Goal: Task Accomplishment & Management: Use online tool/utility

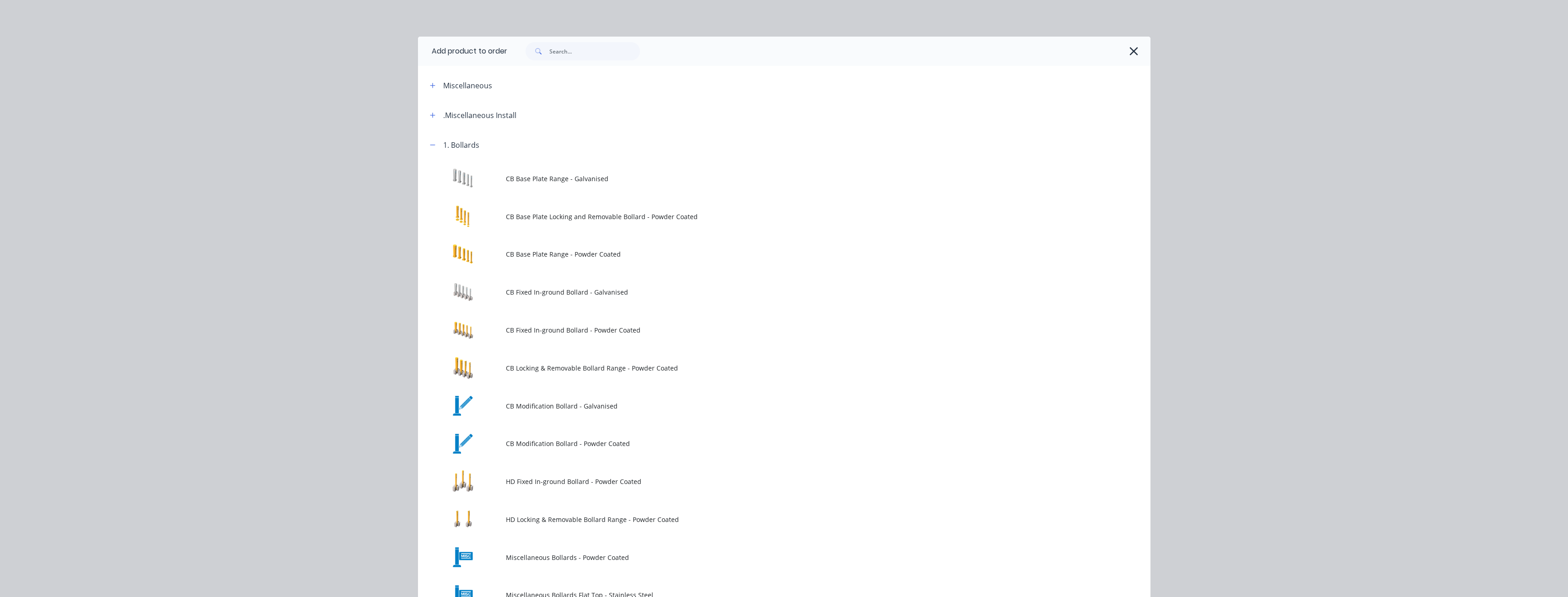
scroll to position [550, 0]
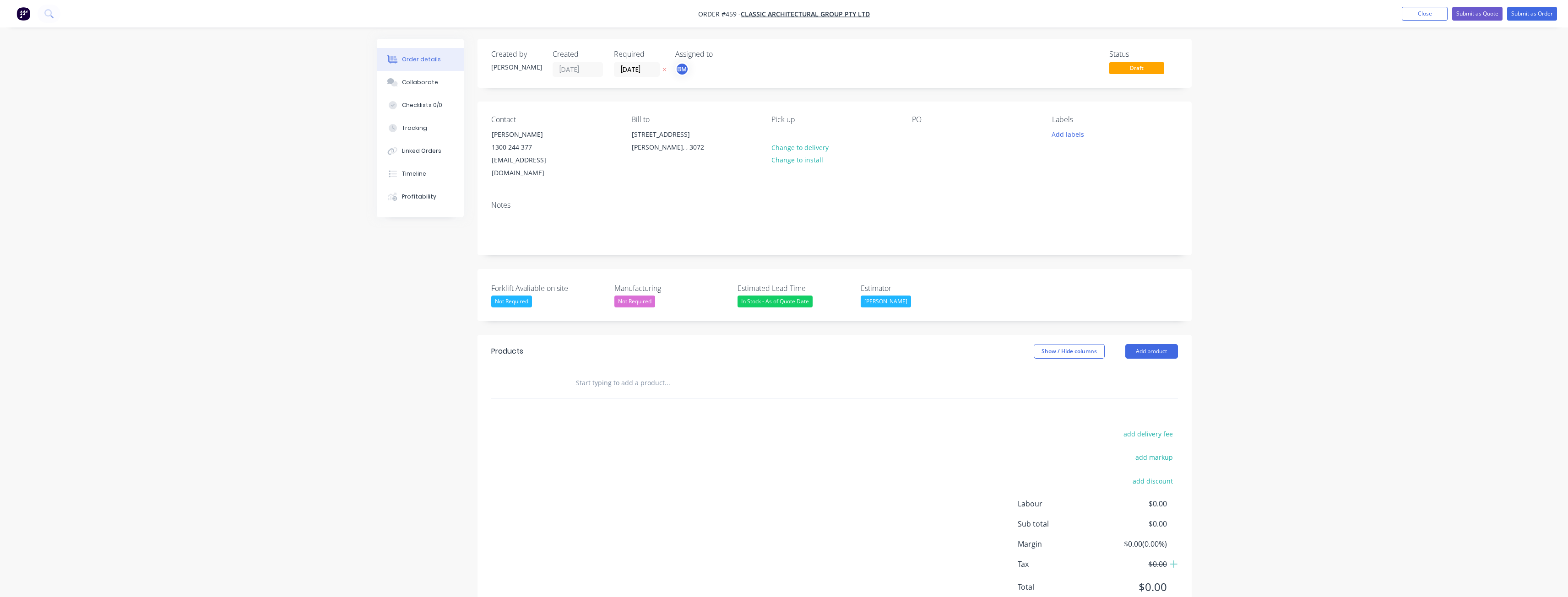
scroll to position [2, 0]
click at [1153, 349] on button "Add product" at bounding box center [1152, 350] width 52 height 15
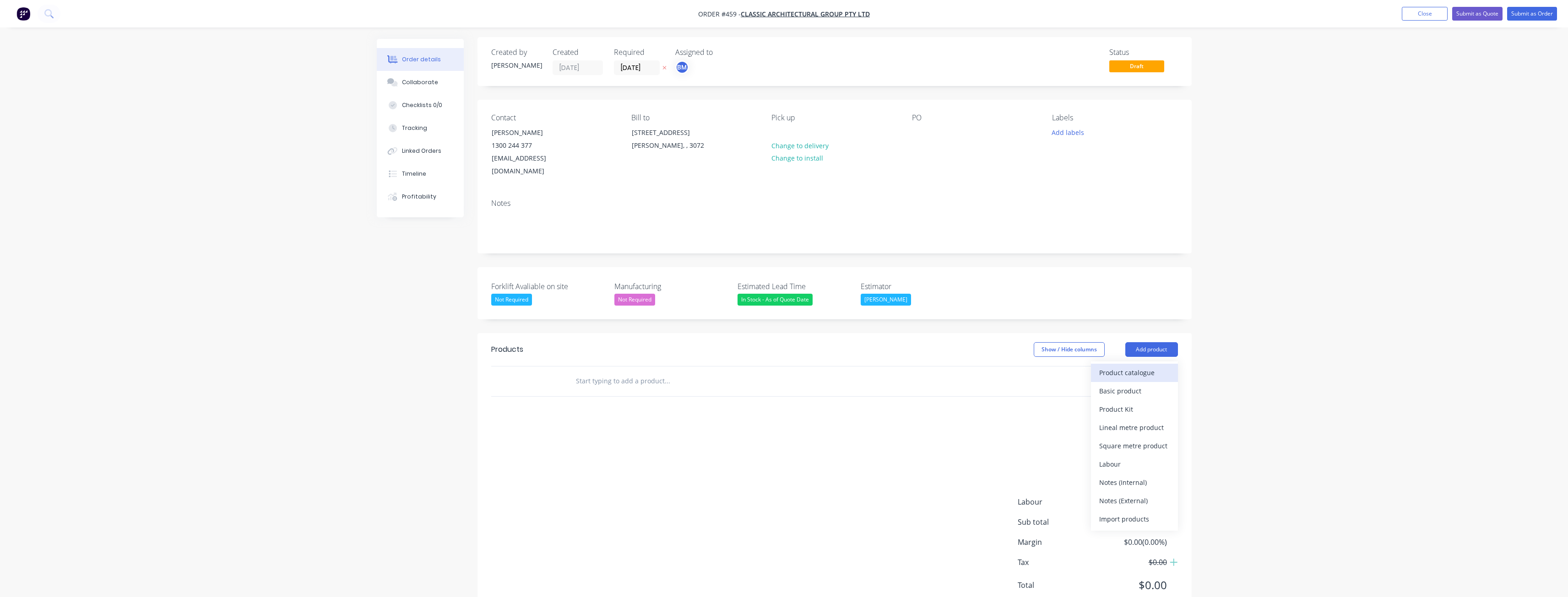
click at [1123, 369] on div "Product catalogue" at bounding box center [1135, 373] width 70 height 13
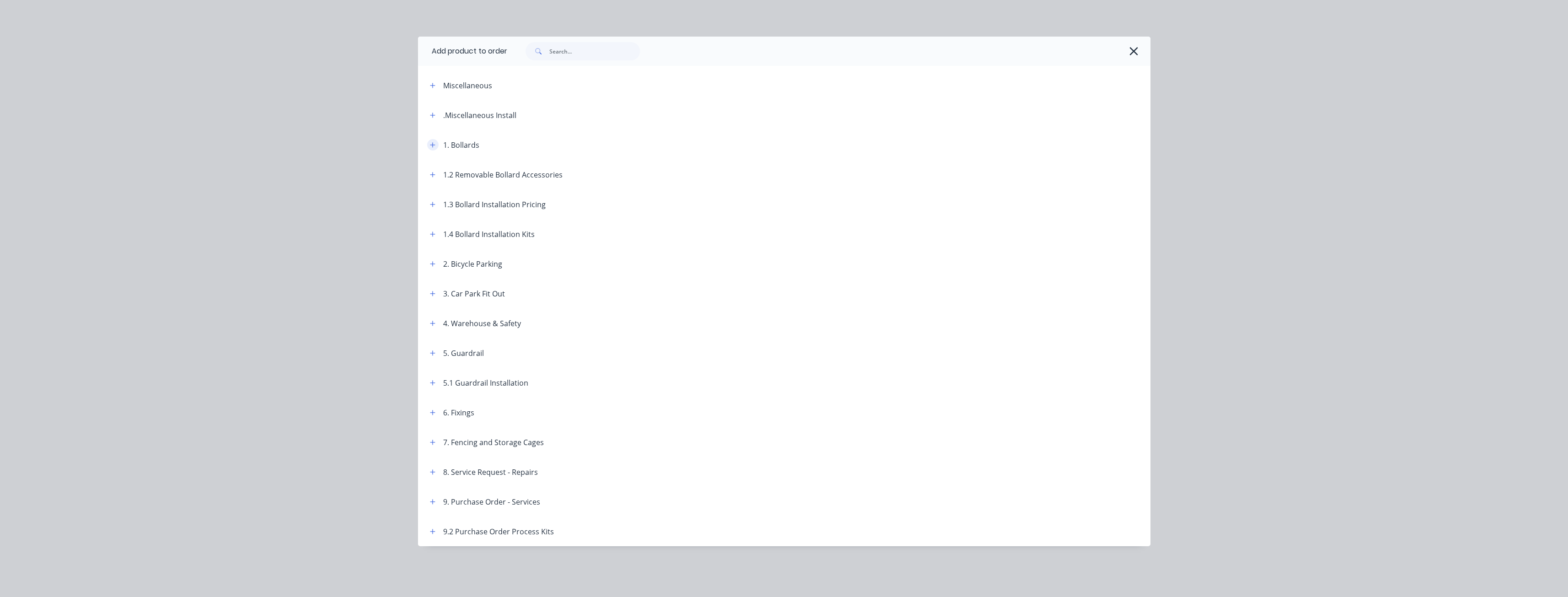
click at [431, 142] on icon "button" at bounding box center [433, 145] width 6 height 7
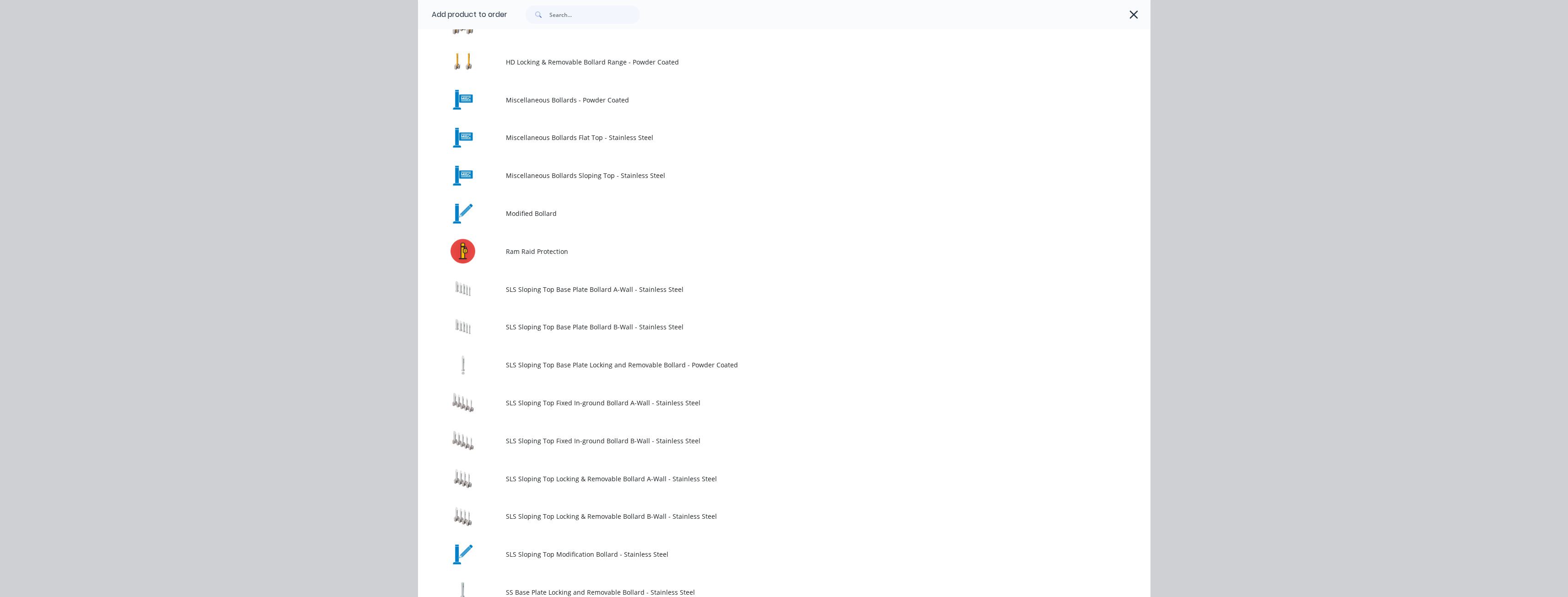
scroll to position [504, 0]
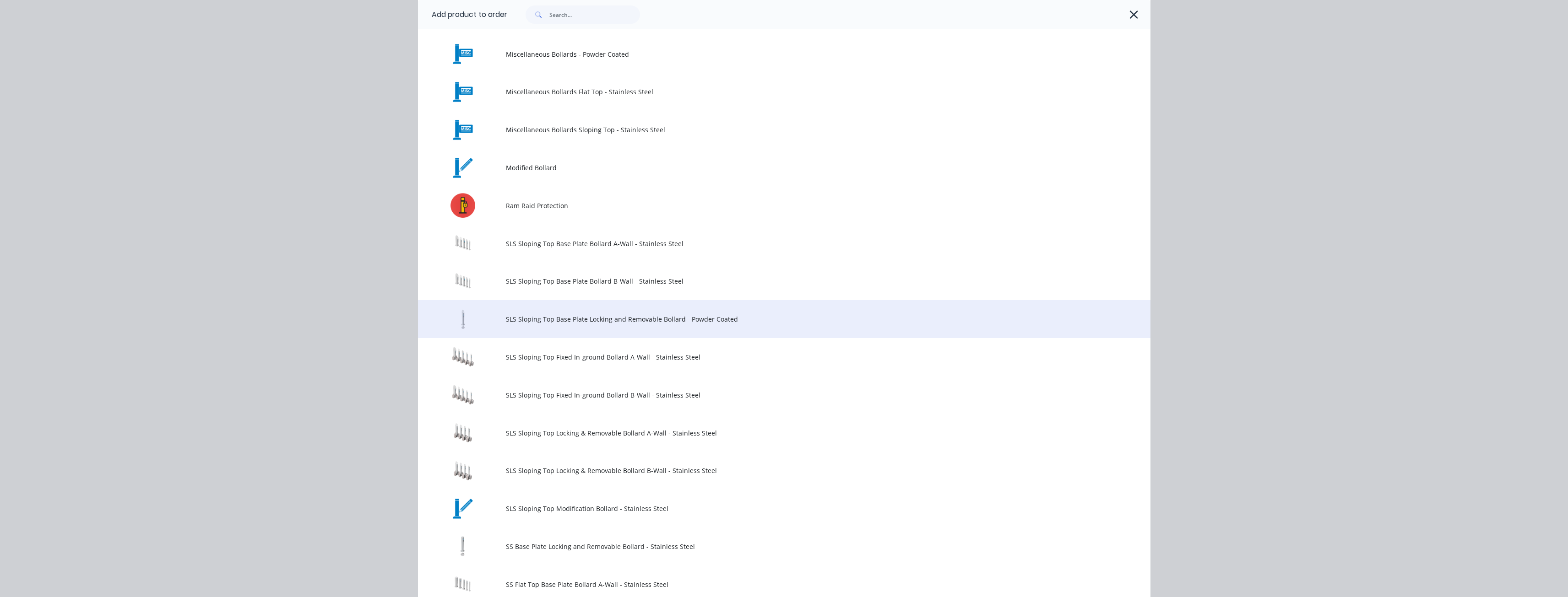
click at [611, 313] on td "SLS Sloping Top Base Plate Locking and Removable Bollard - Powder Coated" at bounding box center [828, 319] width 645 height 38
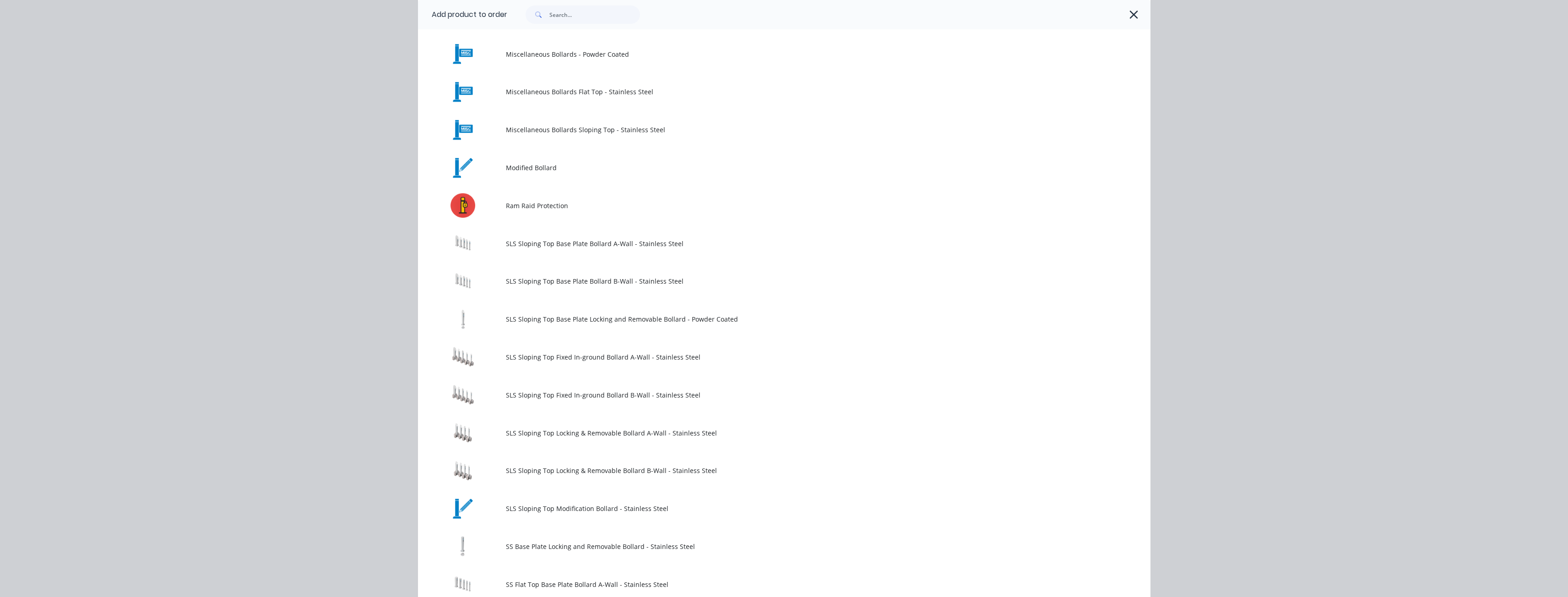
scroll to position [0, 0]
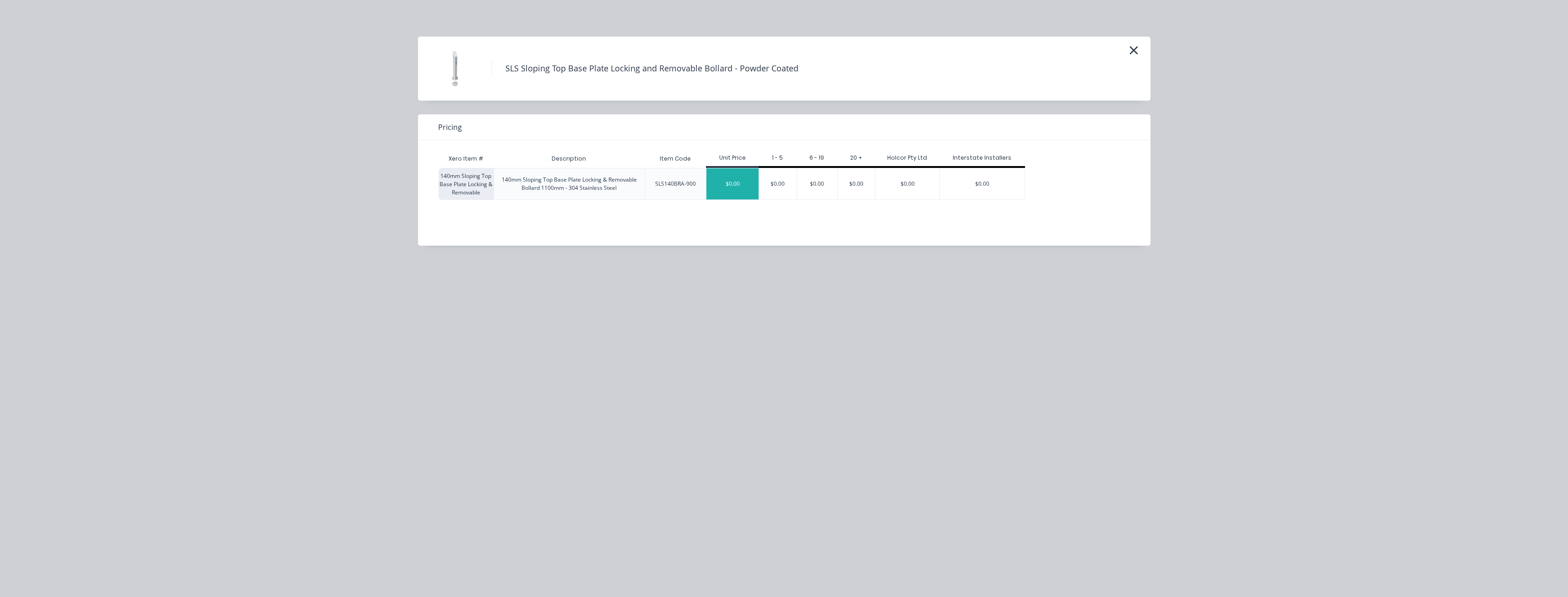
click at [732, 182] on div "$0.00" at bounding box center [732, 184] width 52 height 31
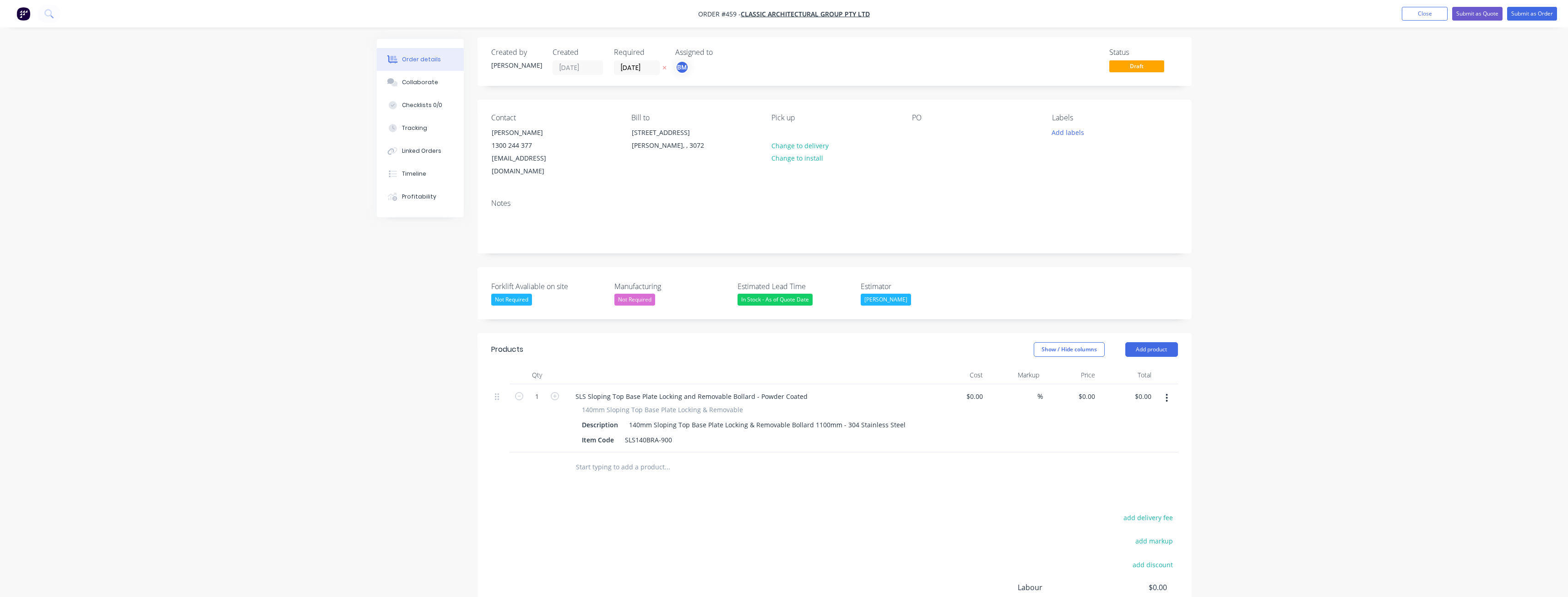
click at [308, 255] on div "Order details Collaborate Checklists 0/0 Tracking Linked Orders Timeline Profit…" at bounding box center [784, 357] width 1568 height 717
click at [318, 253] on div "Order details Collaborate Checklists 0/0 Tracking Linked Orders Timeline Profit…" at bounding box center [784, 357] width 1568 height 717
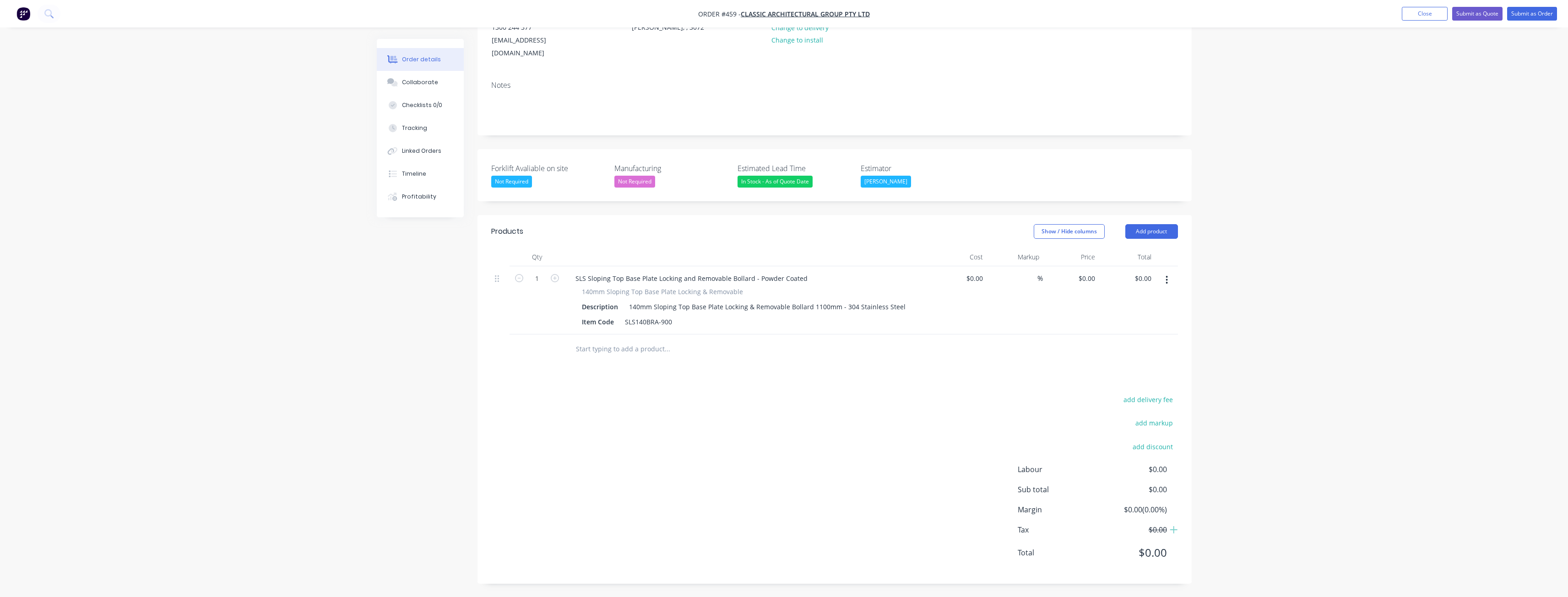
scroll to position [120, 0]
click at [546, 281] on input "1" at bounding box center [537, 278] width 24 height 14
type input "4"
click at [387, 388] on div "Created by Budd Created 06/10/25 Required 06/10/25 Assigned to BM Status Draft …" at bounding box center [784, 258] width 815 height 679
click at [411, 355] on div "Created by Budd Created 06/10/25 Required 06/10/25 Assigned to BM Status Draft …" at bounding box center [784, 258] width 815 height 679
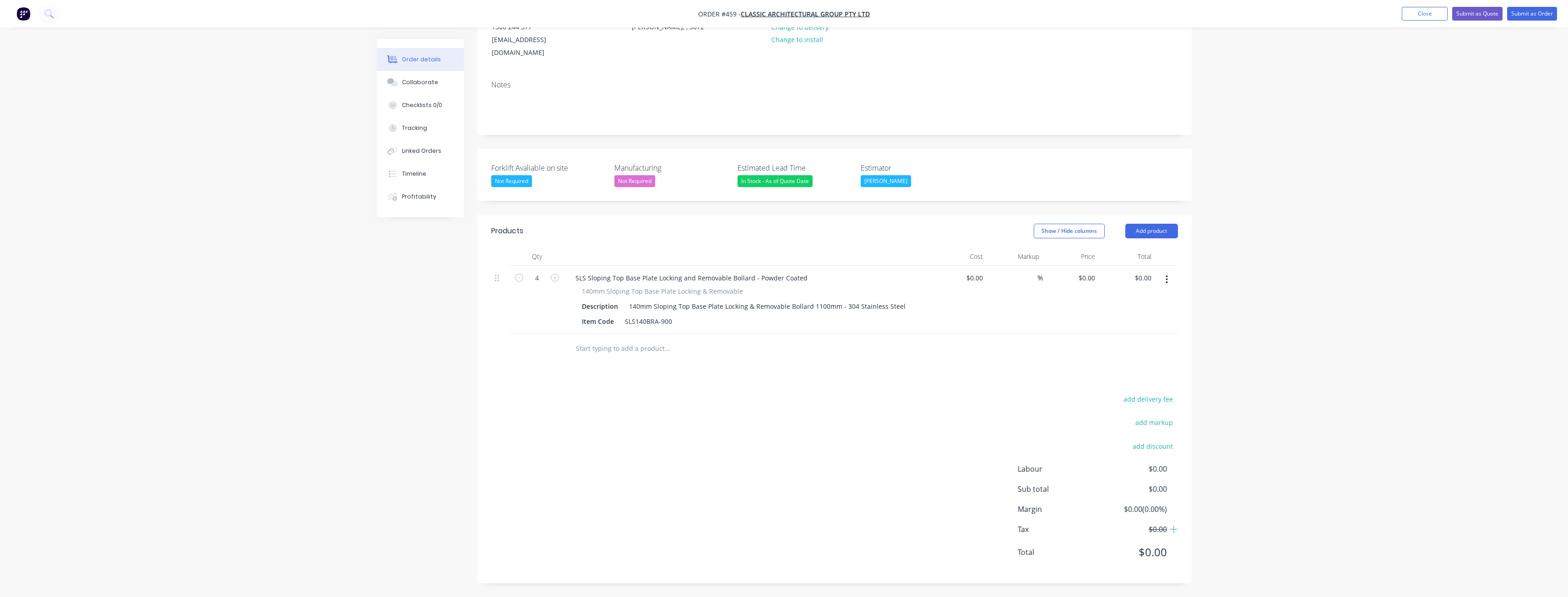
click at [420, 329] on div "Created by Budd Created 06/10/25 Required 06/10/25 Assigned to BM Status Draft …" at bounding box center [784, 258] width 815 height 679
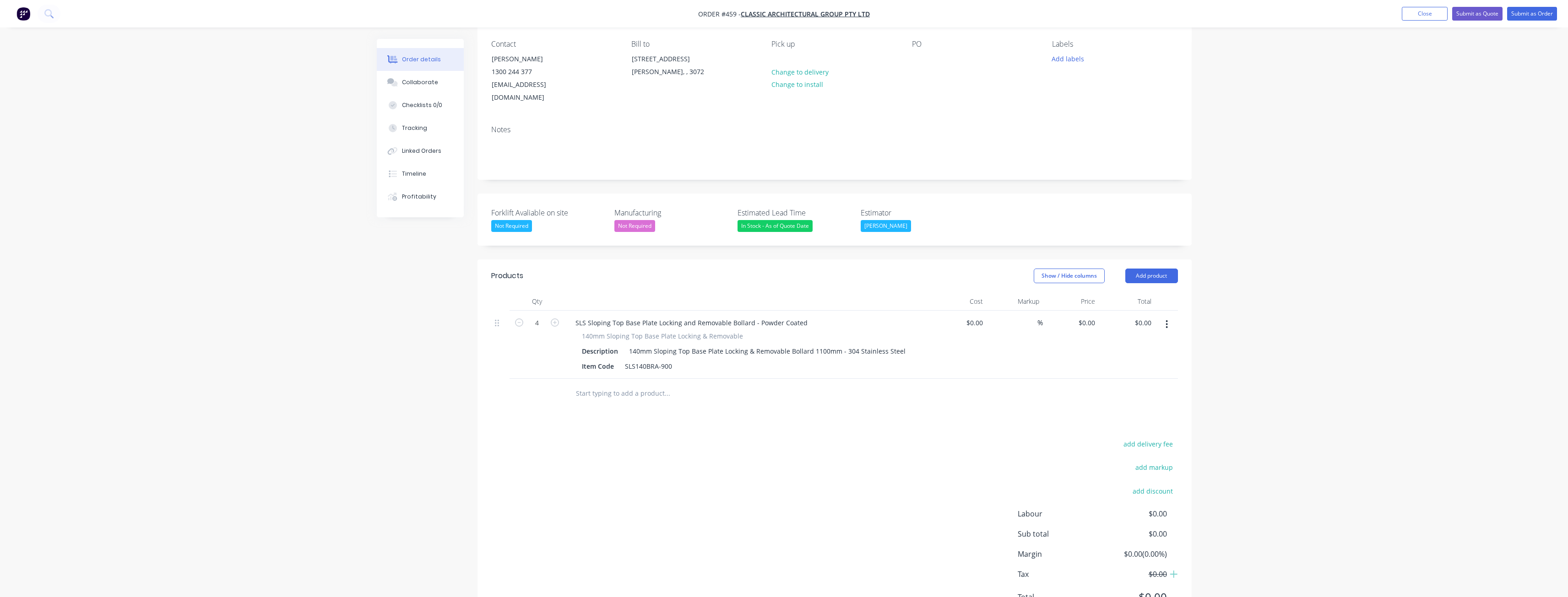
scroll to position [0, 0]
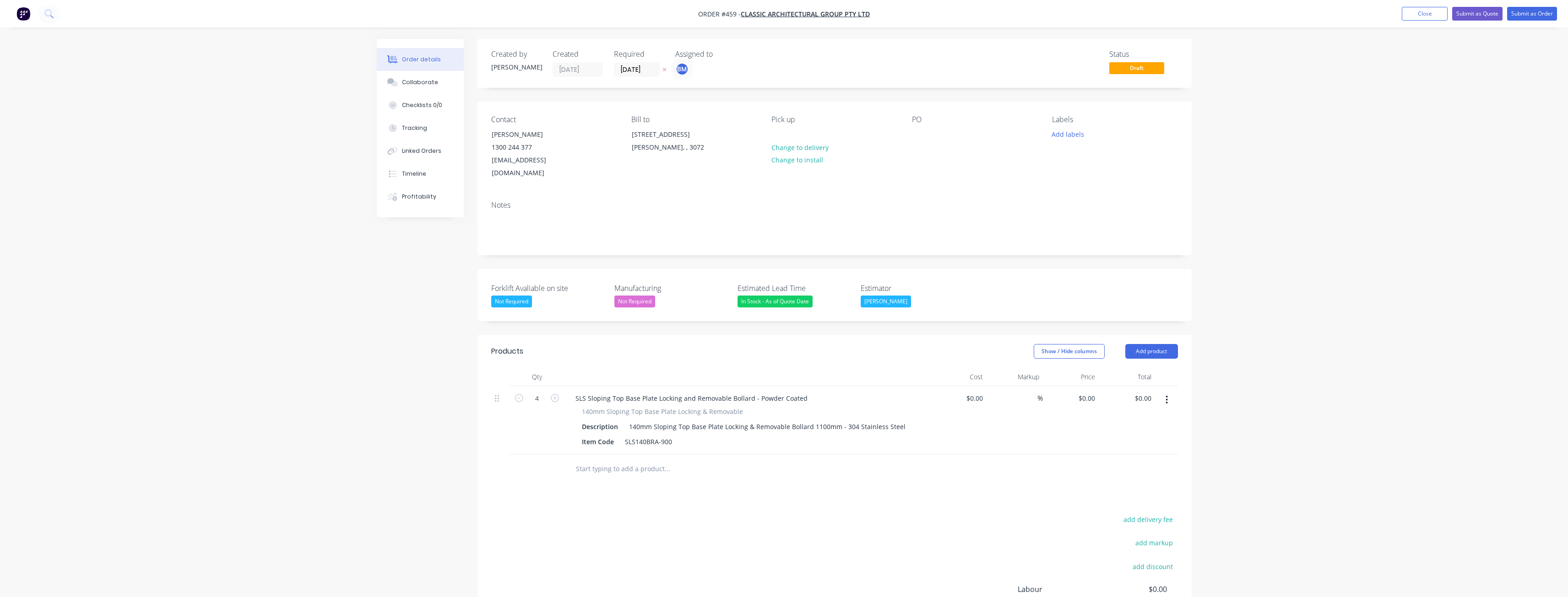
click at [294, 332] on div "Order details Collaborate Checklists 0/0 Tracking Linked Orders Timeline Profit…" at bounding box center [784, 359] width 1568 height 717
click at [183, 195] on div "Order details Collaborate Checklists 0/0 Tracking Linked Orders Timeline Profit…" at bounding box center [784, 359] width 1568 height 717
click at [182, 190] on div "Order details Collaborate Checklists 0/0 Tracking Linked Orders Timeline Profit…" at bounding box center [784, 359] width 1568 height 717
click at [198, 250] on div "Order details Collaborate Checklists 0/0 Tracking Linked Orders Timeline Profit…" at bounding box center [784, 359] width 1568 height 717
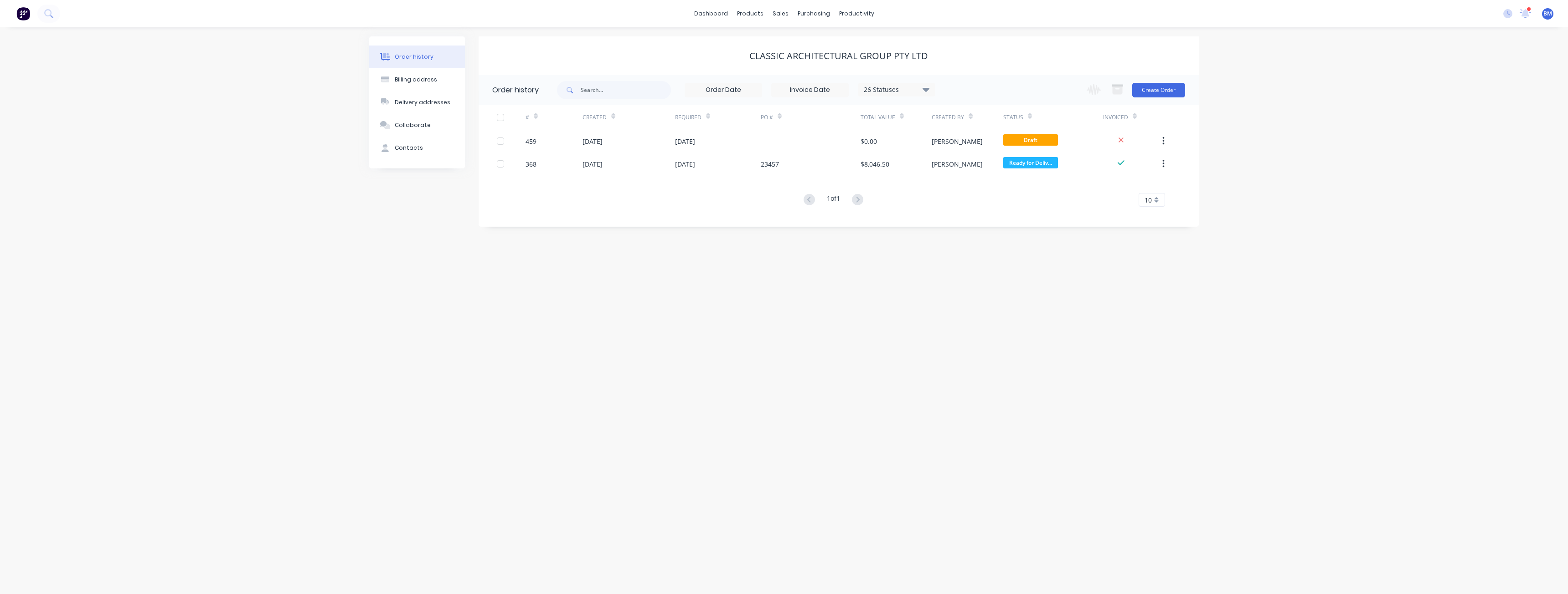
drag, startPoint x: 285, startPoint y: 315, endPoint x: 287, endPoint y: 320, distance: 5.4
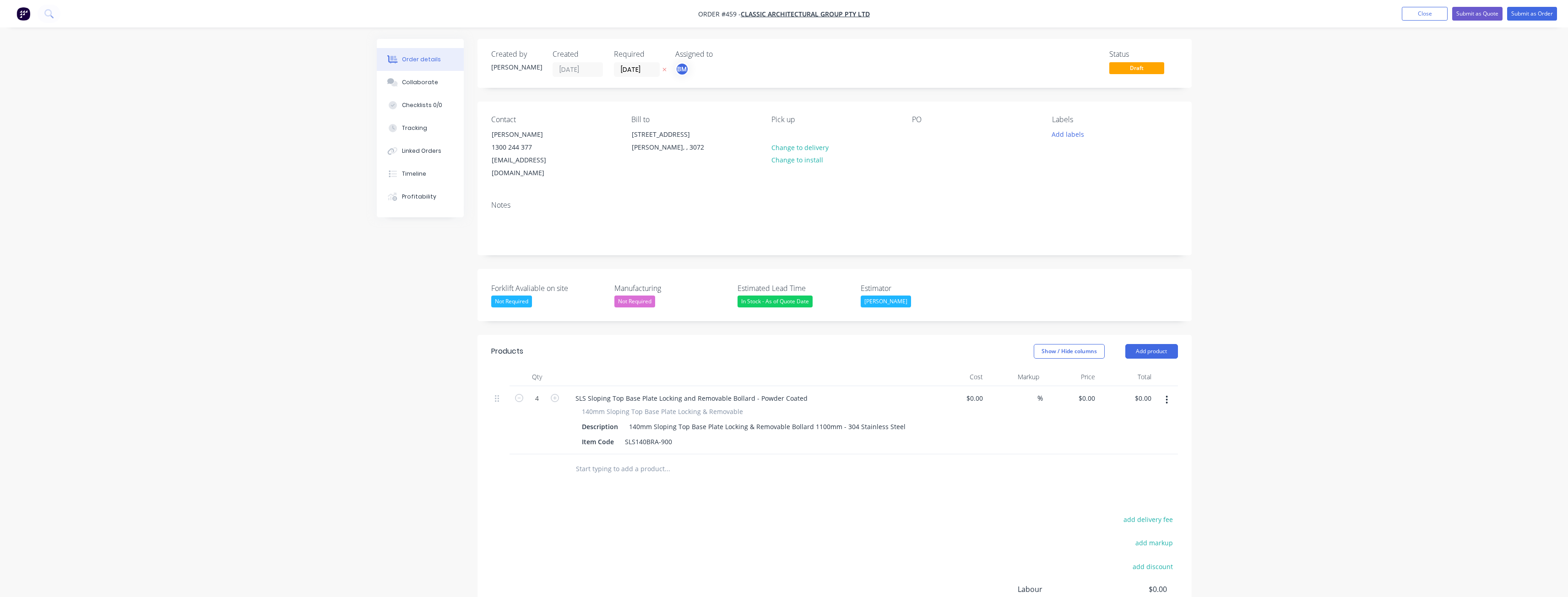
drag, startPoint x: 288, startPoint y: 319, endPoint x: 293, endPoint y: 319, distance: 5.0
drag, startPoint x: 293, startPoint y: 319, endPoint x: 301, endPoint y: 319, distance: 8.0
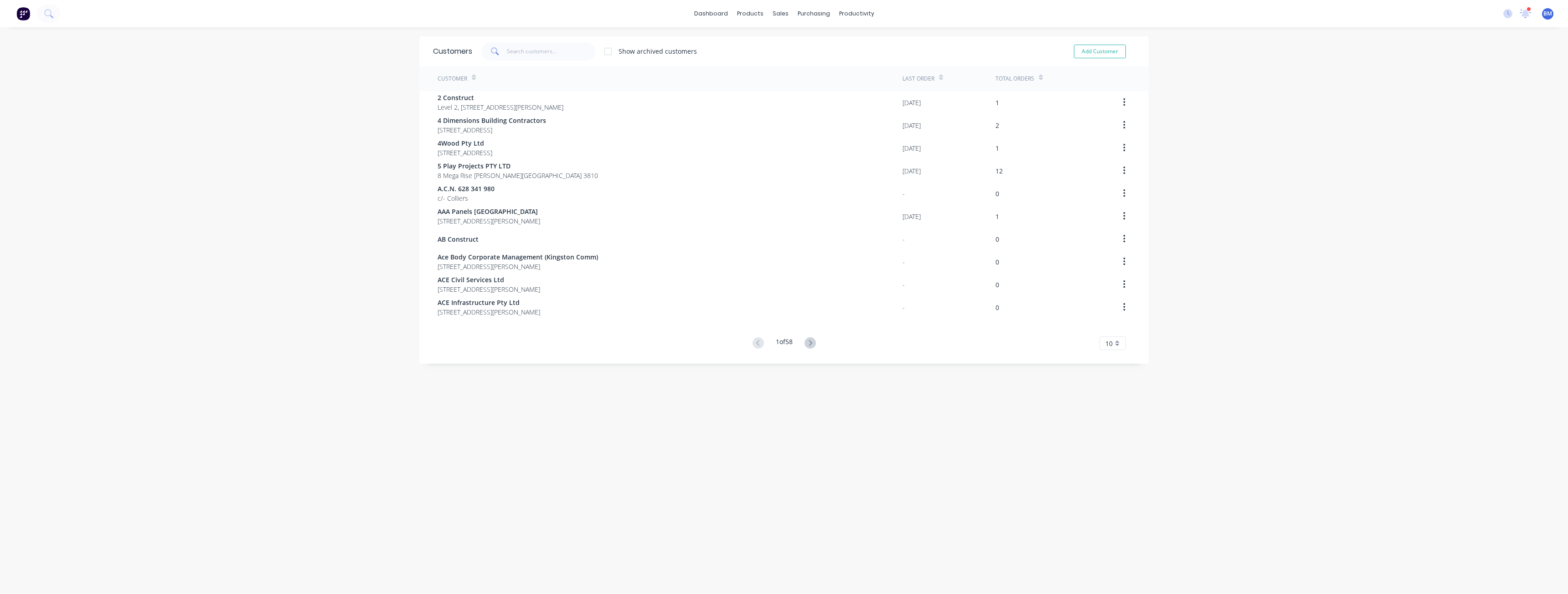
click at [340, 301] on div "dashboard products sales purchasing productivity dashboard products Product Cat…" at bounding box center [784, 297] width 1568 height 594
click at [132, 157] on div "dashboard products sales purchasing productivity dashboard products Product Cat…" at bounding box center [784, 297] width 1568 height 594
click at [245, 188] on div "dashboard products sales purchasing productivity dashboard products Product Cat…" at bounding box center [784, 297] width 1568 height 594
click at [263, 184] on div "dashboard products sales purchasing productivity dashboard products Product Cat…" at bounding box center [784, 297] width 1568 height 594
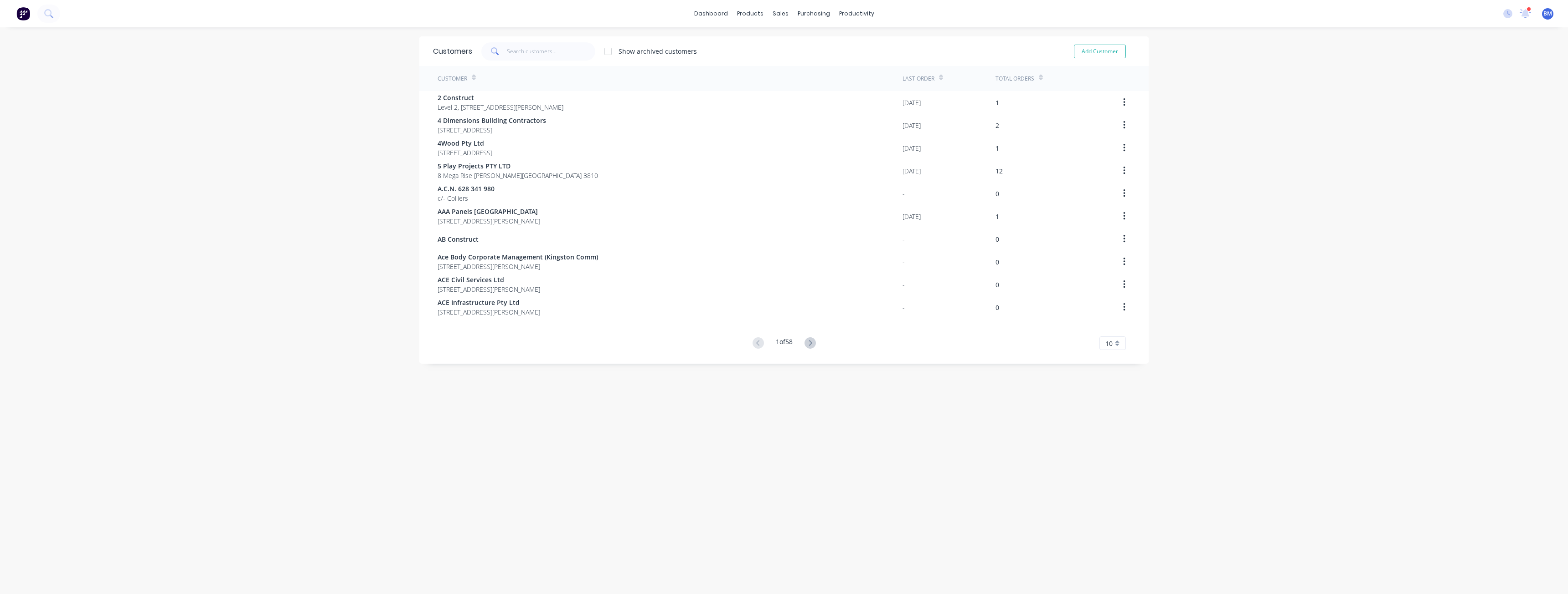
click at [235, 127] on div "dashboard products sales purchasing productivity dashboard products Product Cat…" at bounding box center [784, 297] width 1568 height 594
click at [281, 102] on div "dashboard products sales purchasing productivity dashboard products Product Cat…" at bounding box center [784, 297] width 1568 height 594
click at [187, 300] on div "dashboard products sales purchasing productivity dashboard products Product Cat…" at bounding box center [784, 297] width 1568 height 594
click at [760, 41] on div "Product Catalogue" at bounding box center [787, 44] width 56 height 8
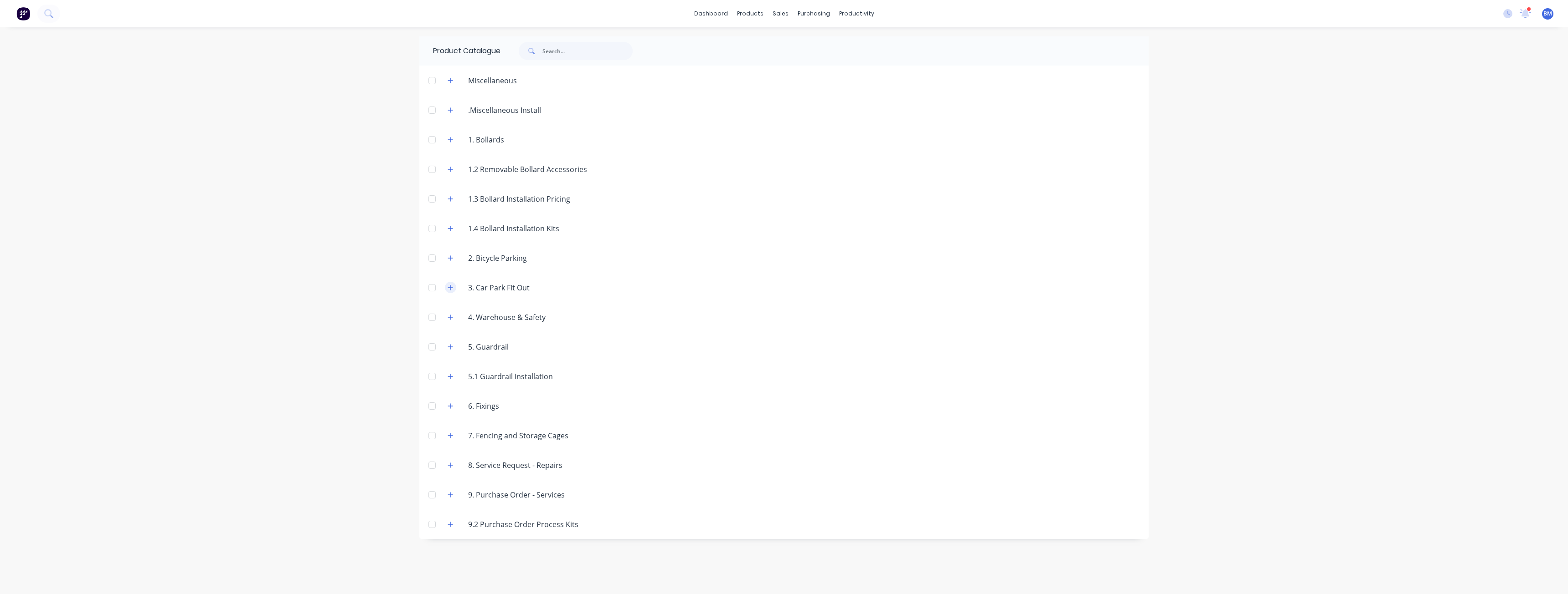
click at [449, 284] on icon "button" at bounding box center [450, 288] width 6 height 7
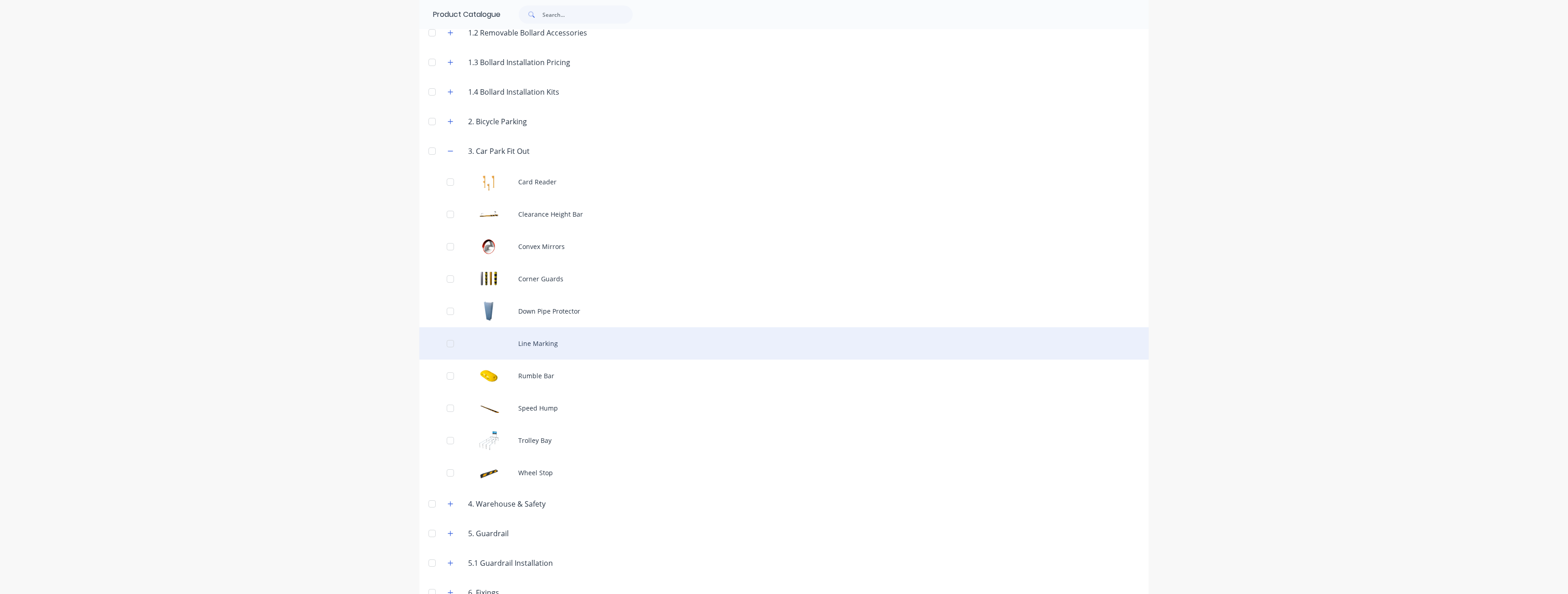
scroll to position [91, 0]
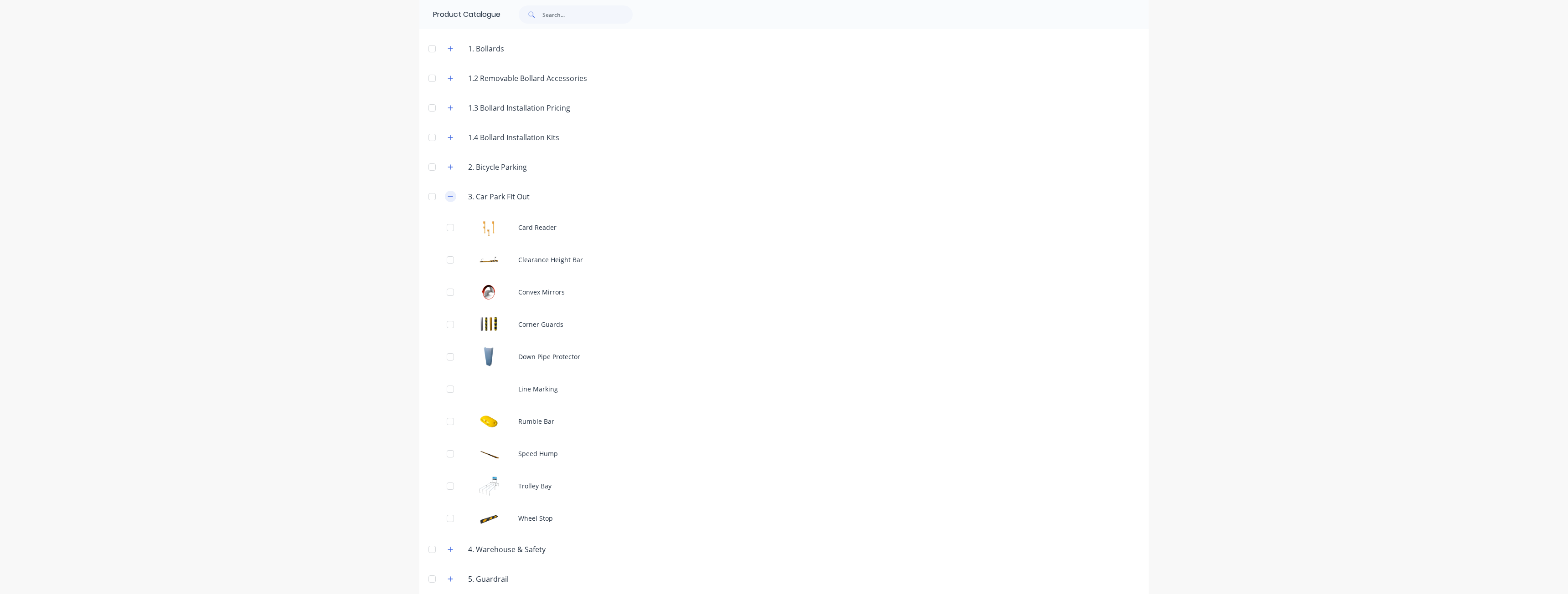
click at [448, 196] on icon "button" at bounding box center [450, 197] width 6 height 7
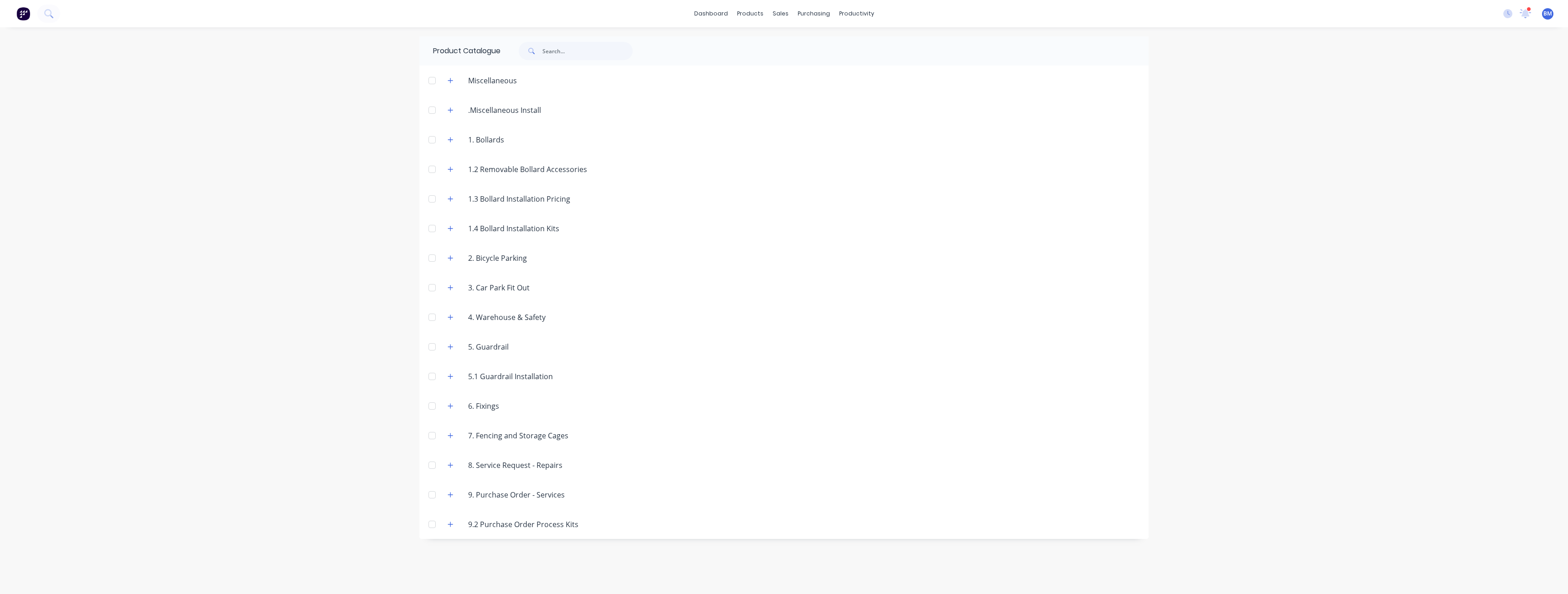
scroll to position [0, 0]
click at [448, 256] on icon "button" at bounding box center [450, 258] width 6 height 7
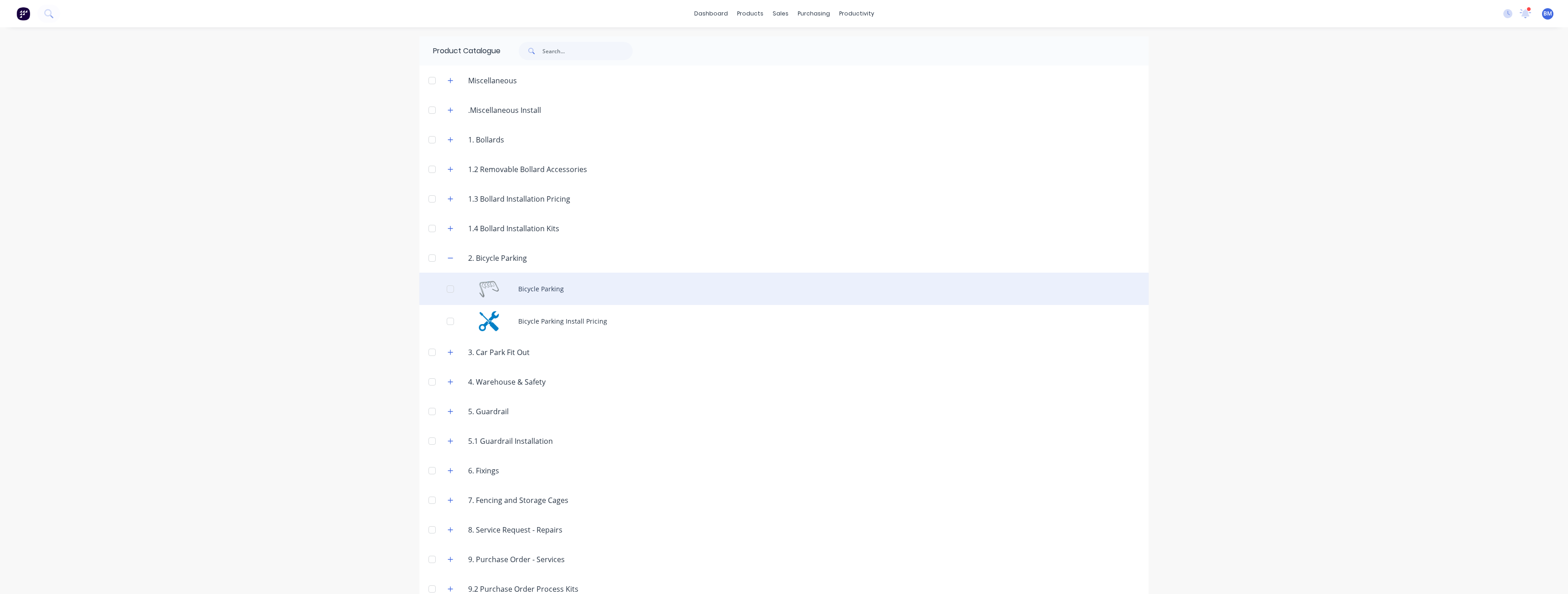
click at [545, 288] on div "Bicycle Parking" at bounding box center [784, 289] width 729 height 33
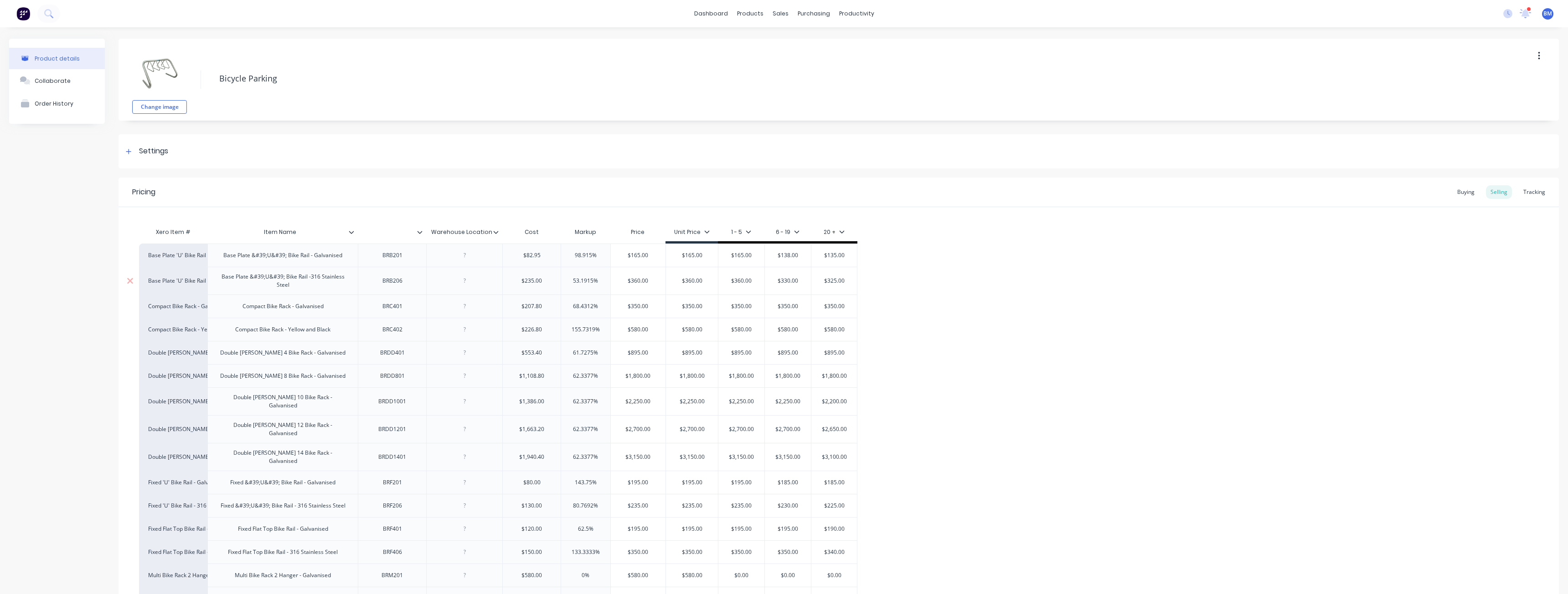
type textarea "x"
click at [22, 11] on img at bounding box center [23, 13] width 14 height 14
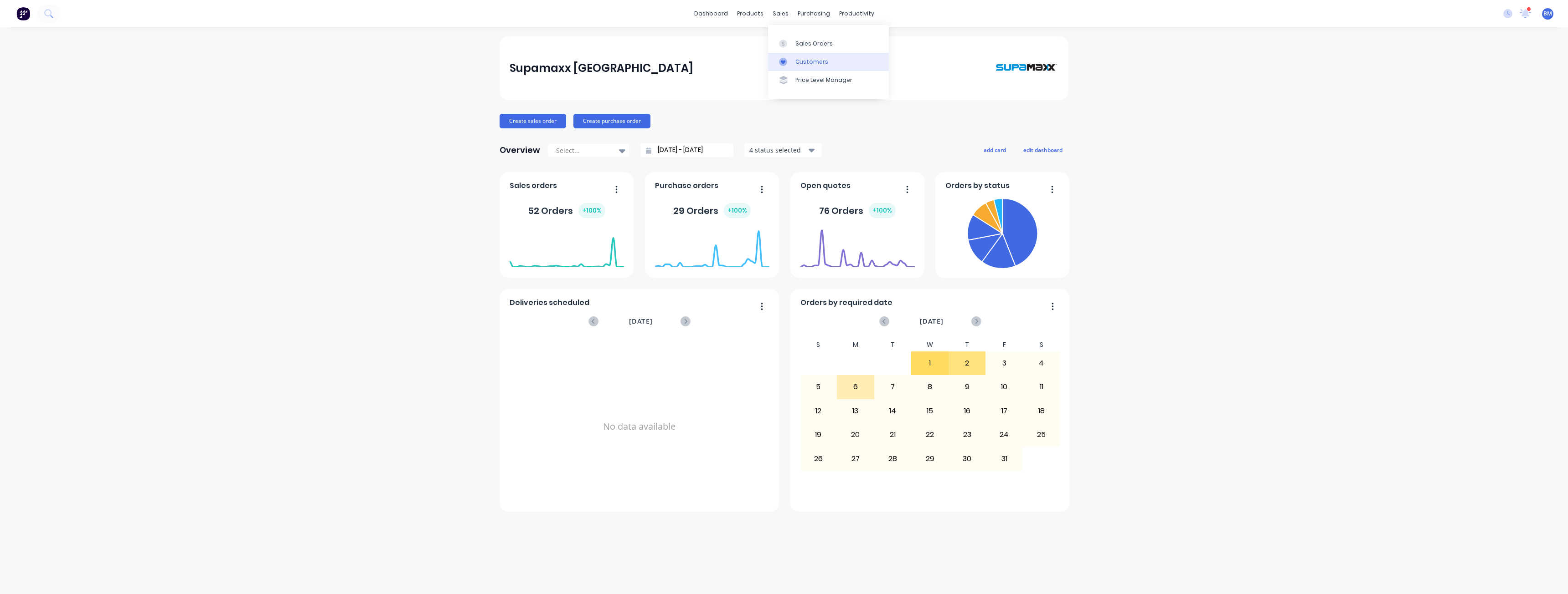
click at [804, 60] on div "Customers" at bounding box center [811, 62] width 33 height 8
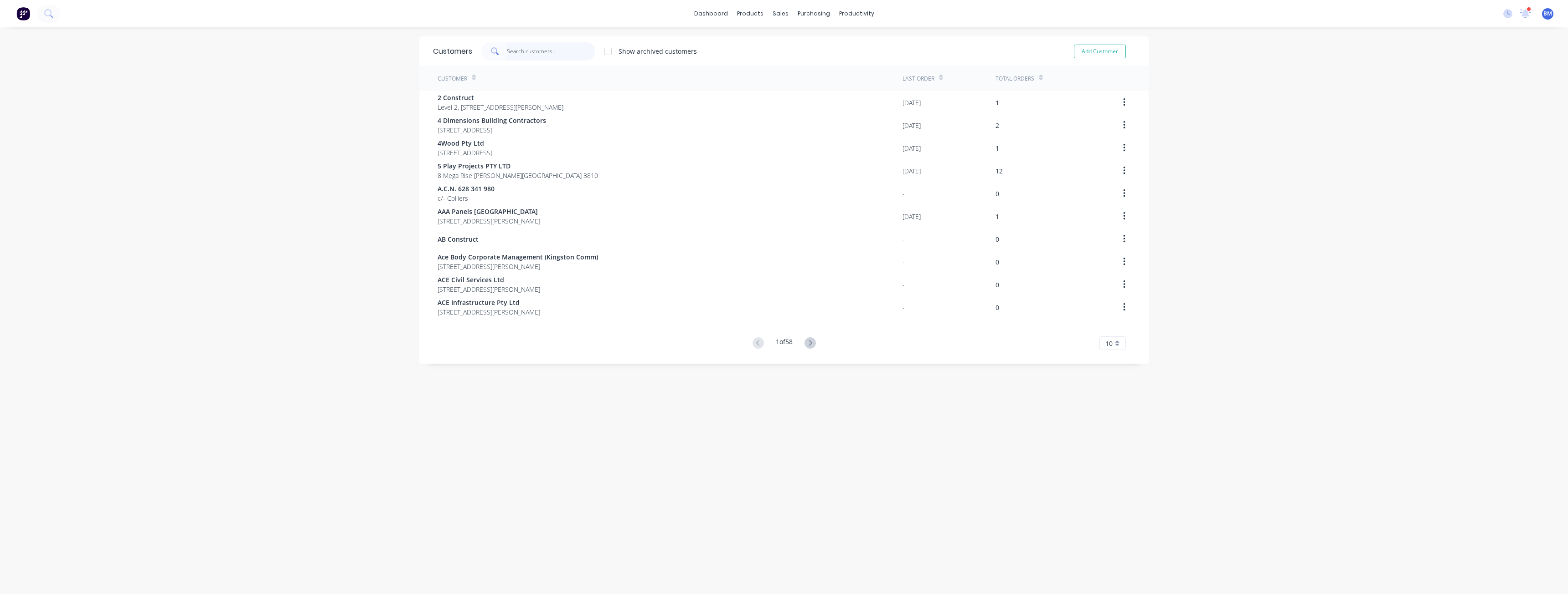
click at [521, 52] on input "text" at bounding box center [550, 51] width 89 height 18
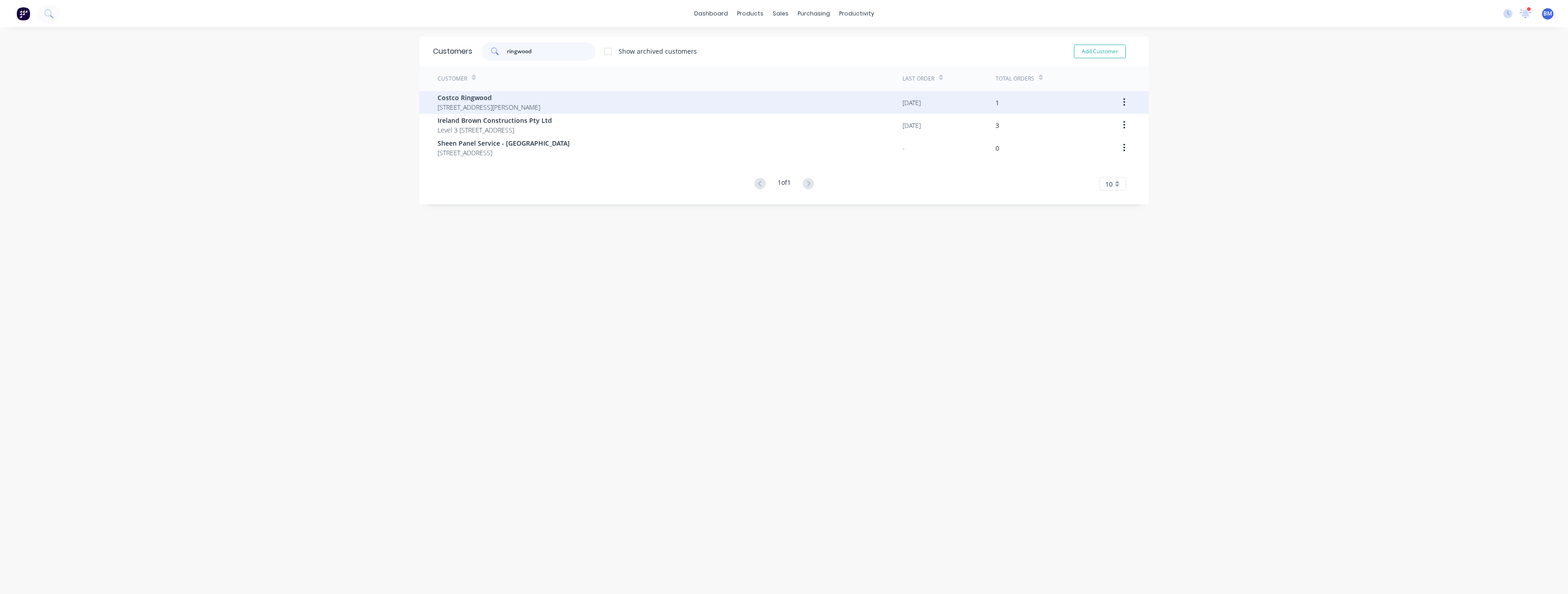
type input "ringwood"
click at [540, 101] on span "Costco Ringwood" at bounding box center [489, 98] width 103 height 10
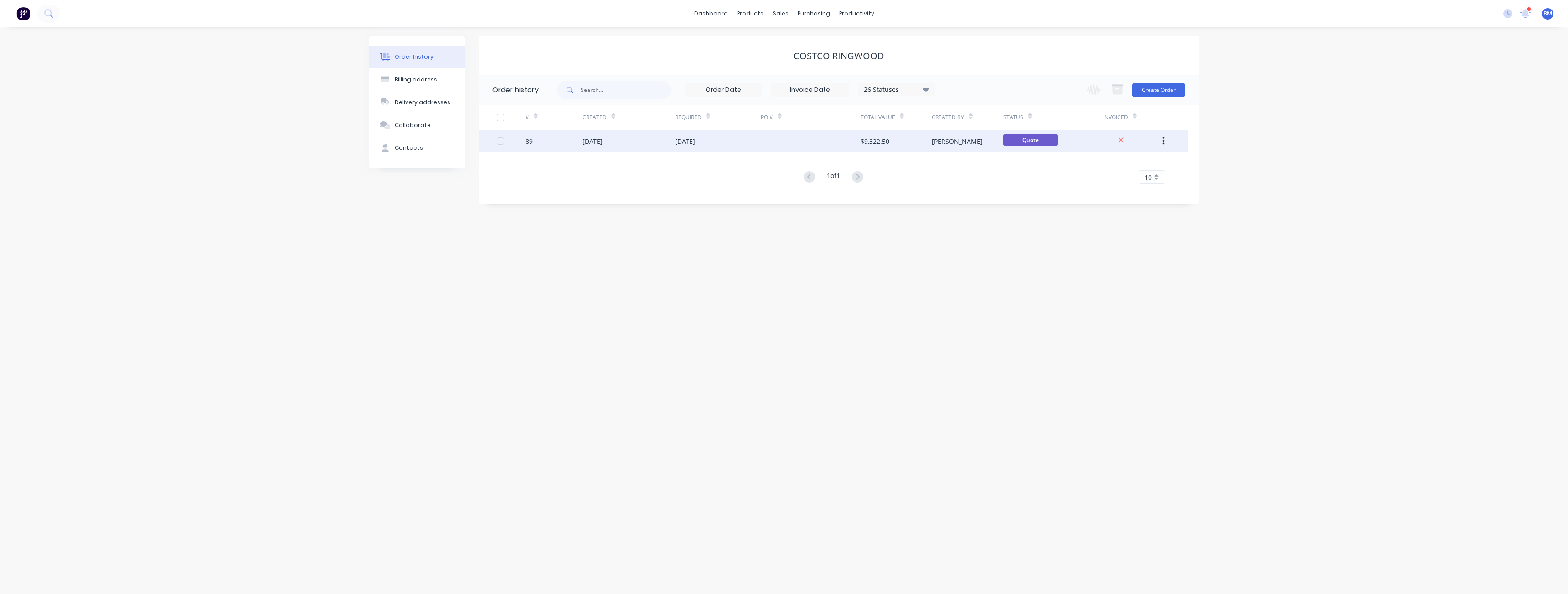
click at [798, 140] on div at bounding box center [811, 141] width 99 height 23
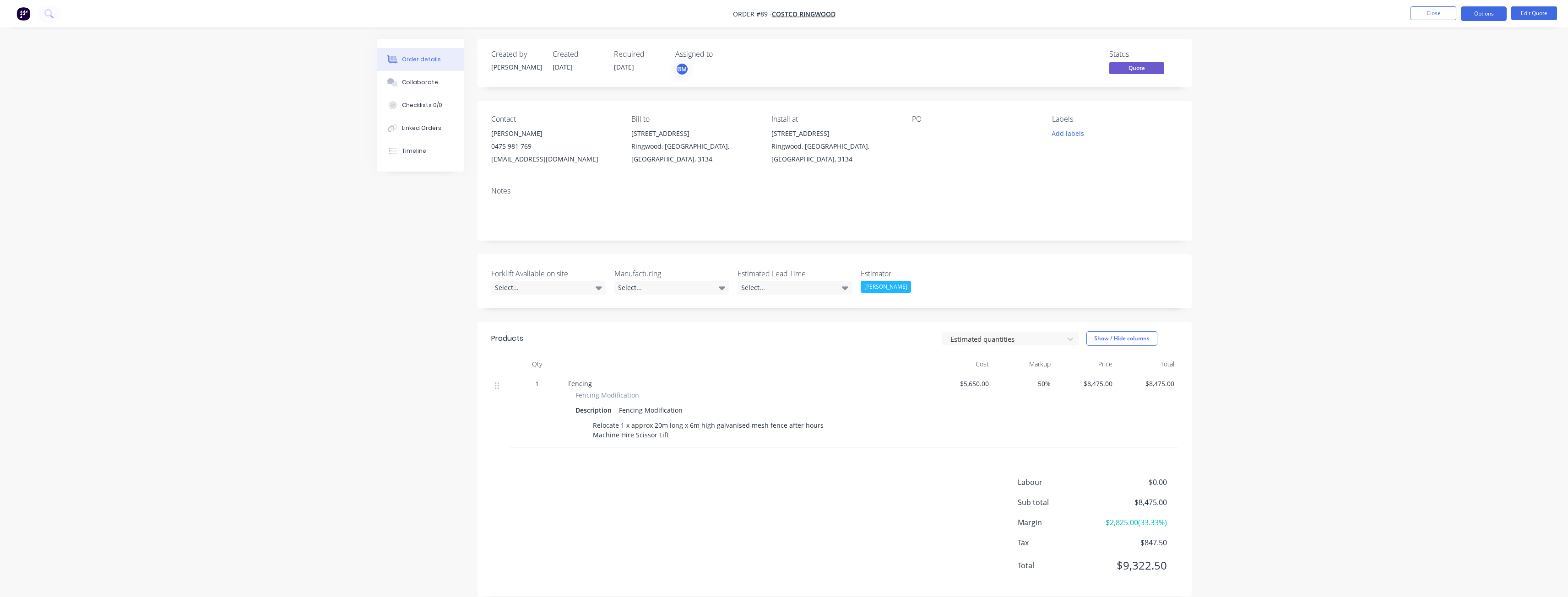
click at [212, 199] on div "Order details Collaborate Checklists 0/0 Linked Orders Timeline Order details C…" at bounding box center [784, 305] width 1568 height 611
click at [23, 10] on img "button" at bounding box center [23, 13] width 14 height 14
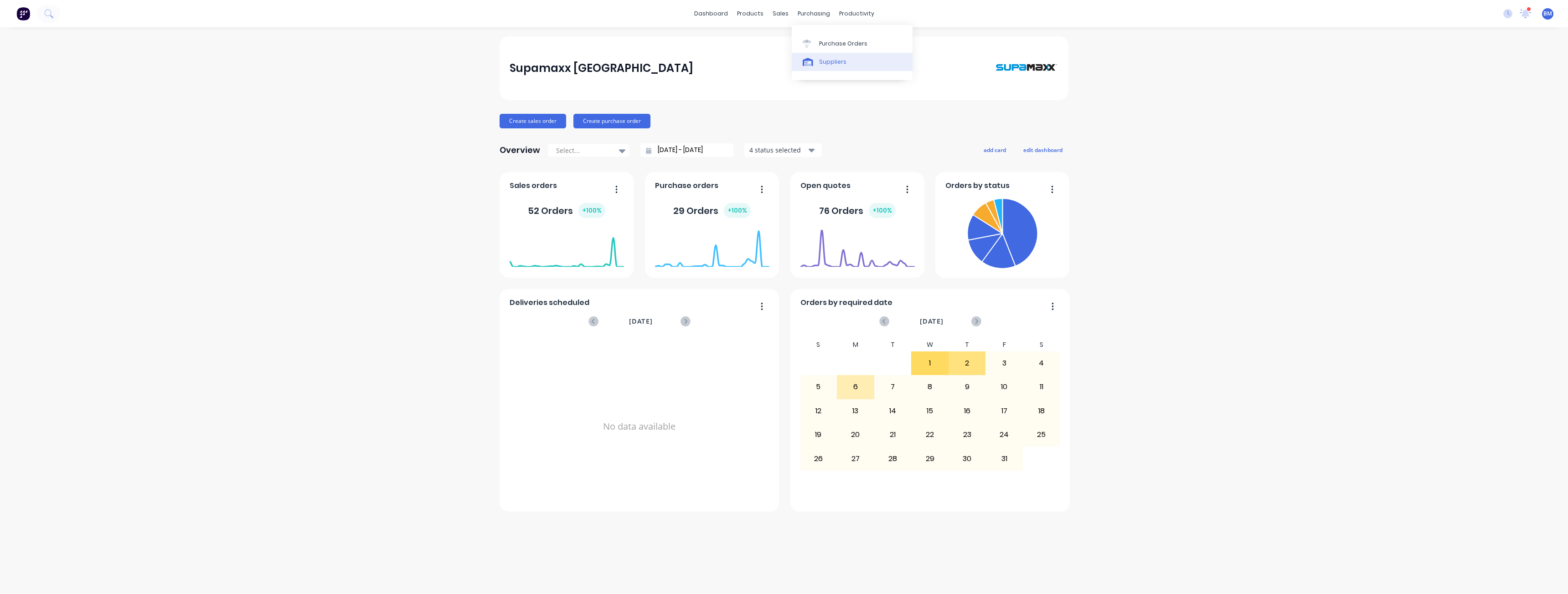
click at [827, 60] on div "Suppliers" at bounding box center [833, 62] width 28 height 8
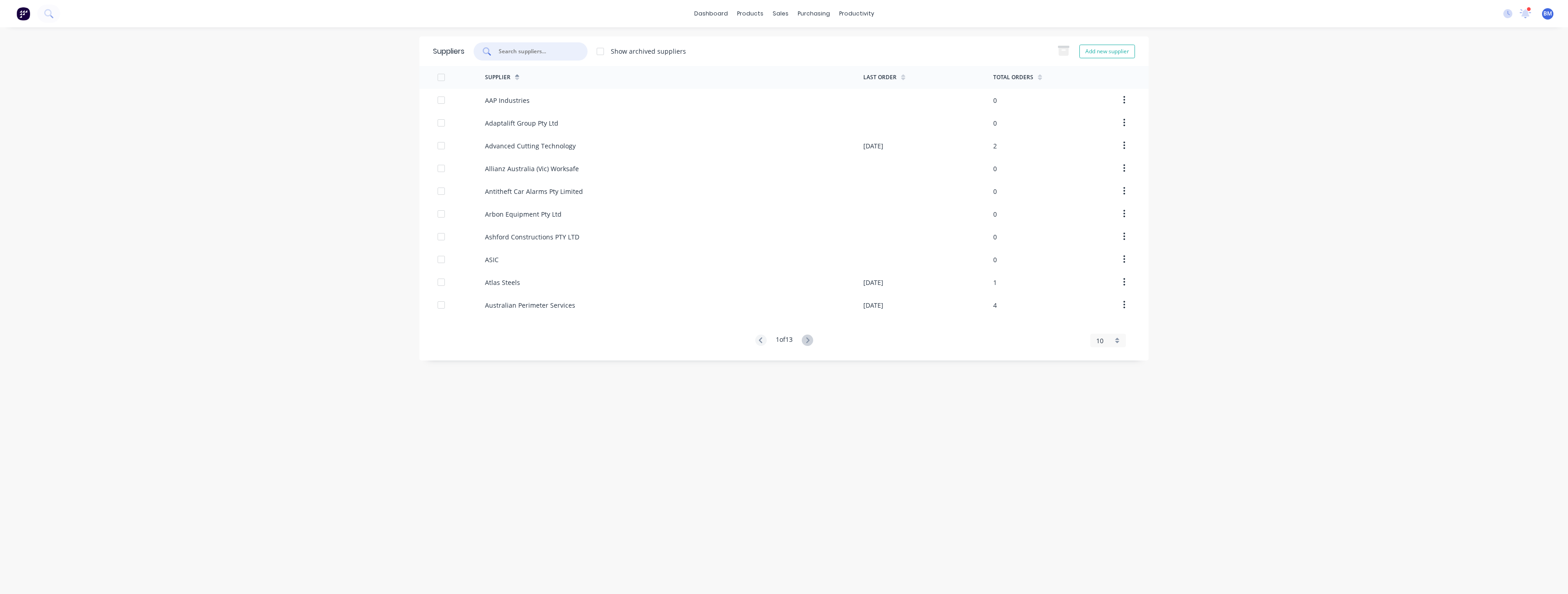
click at [525, 55] on input "text" at bounding box center [535, 51] width 76 height 9
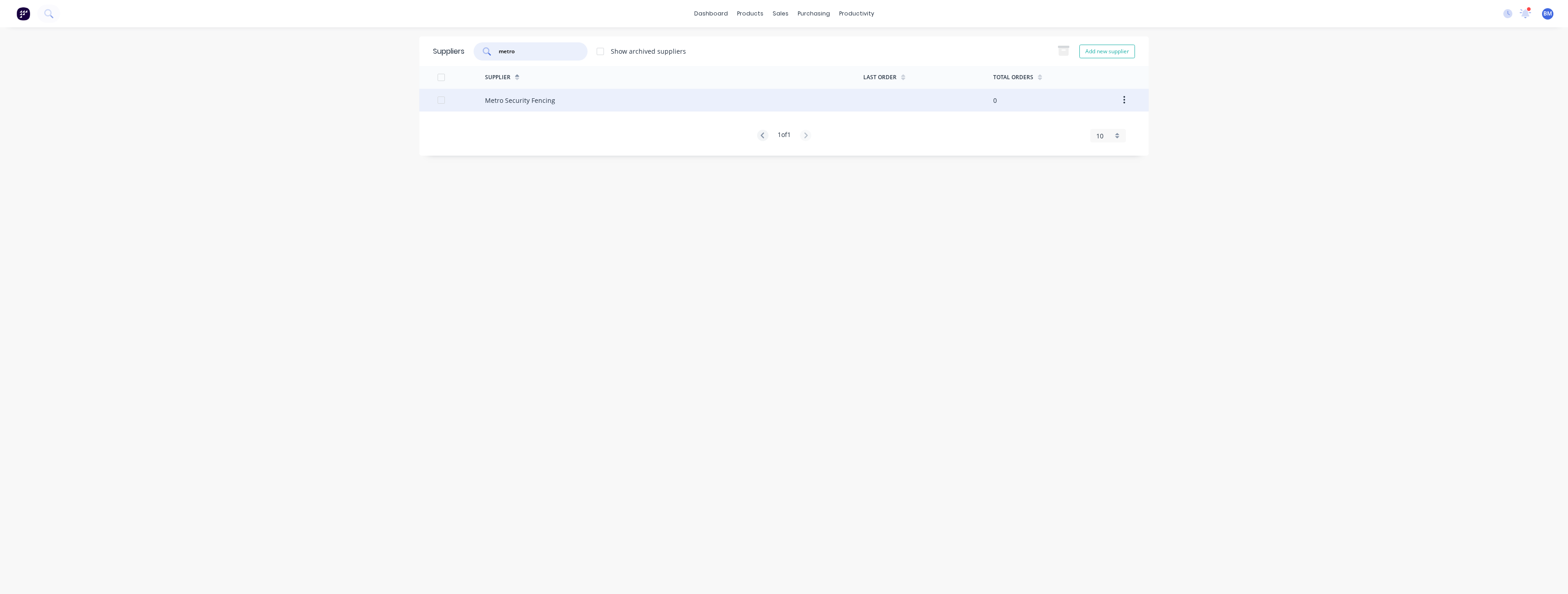
type input "metro"
click at [537, 99] on div "Metro Security Fencing" at bounding box center [520, 100] width 70 height 10
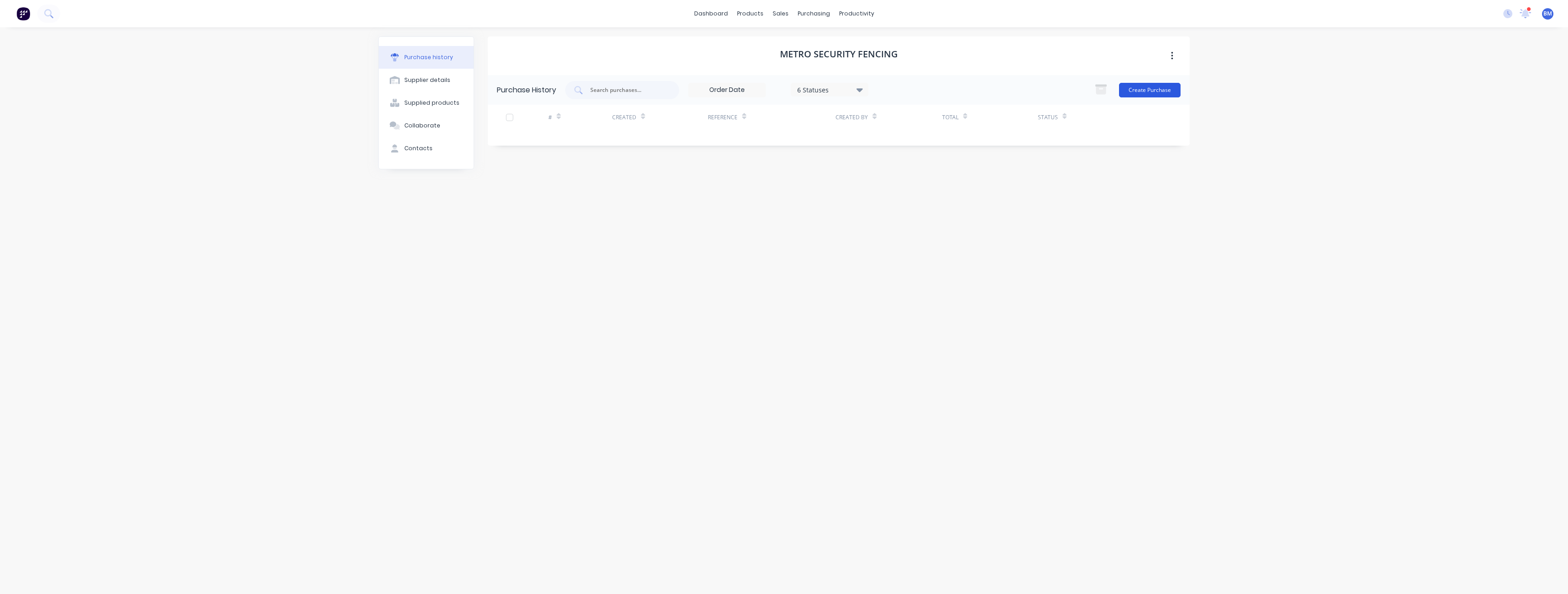
click at [1147, 91] on button "Create Purchase" at bounding box center [1149, 90] width 61 height 15
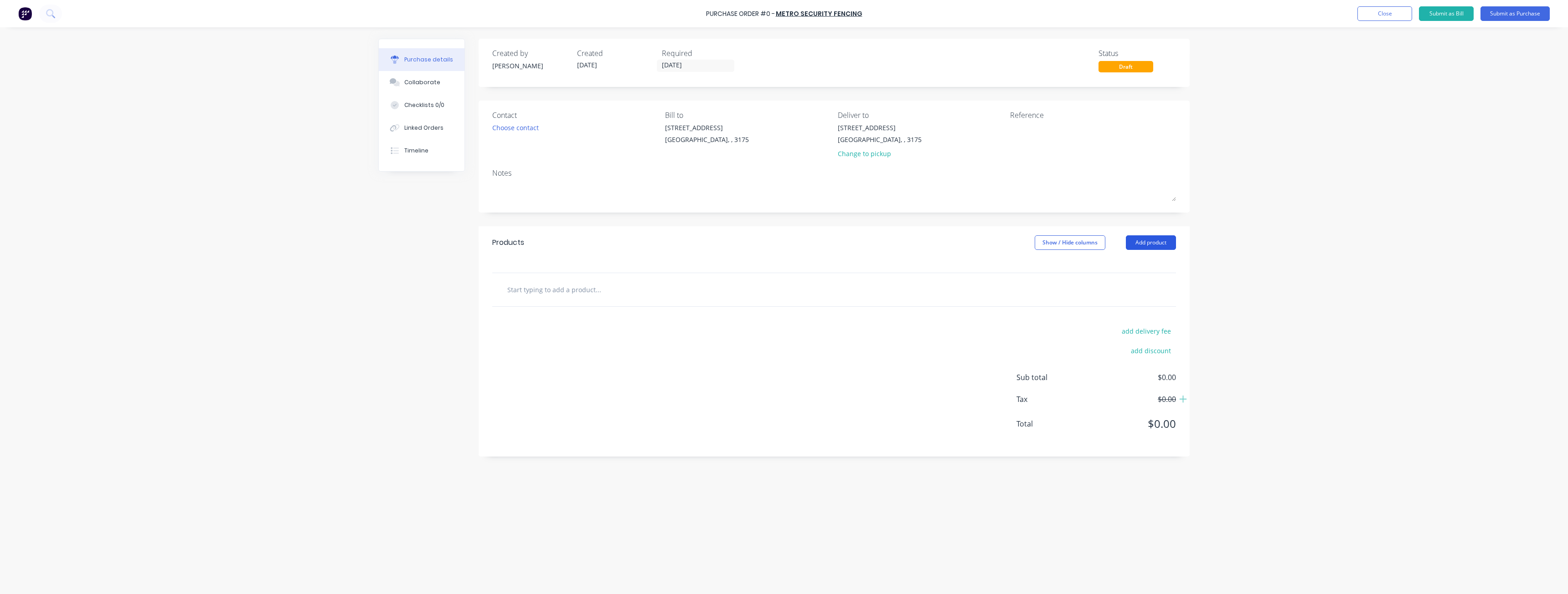
click at [1142, 241] on button "Add product" at bounding box center [1150, 243] width 50 height 15
click at [1126, 265] on div "Product catalogue" at bounding box center [1133, 266] width 70 height 13
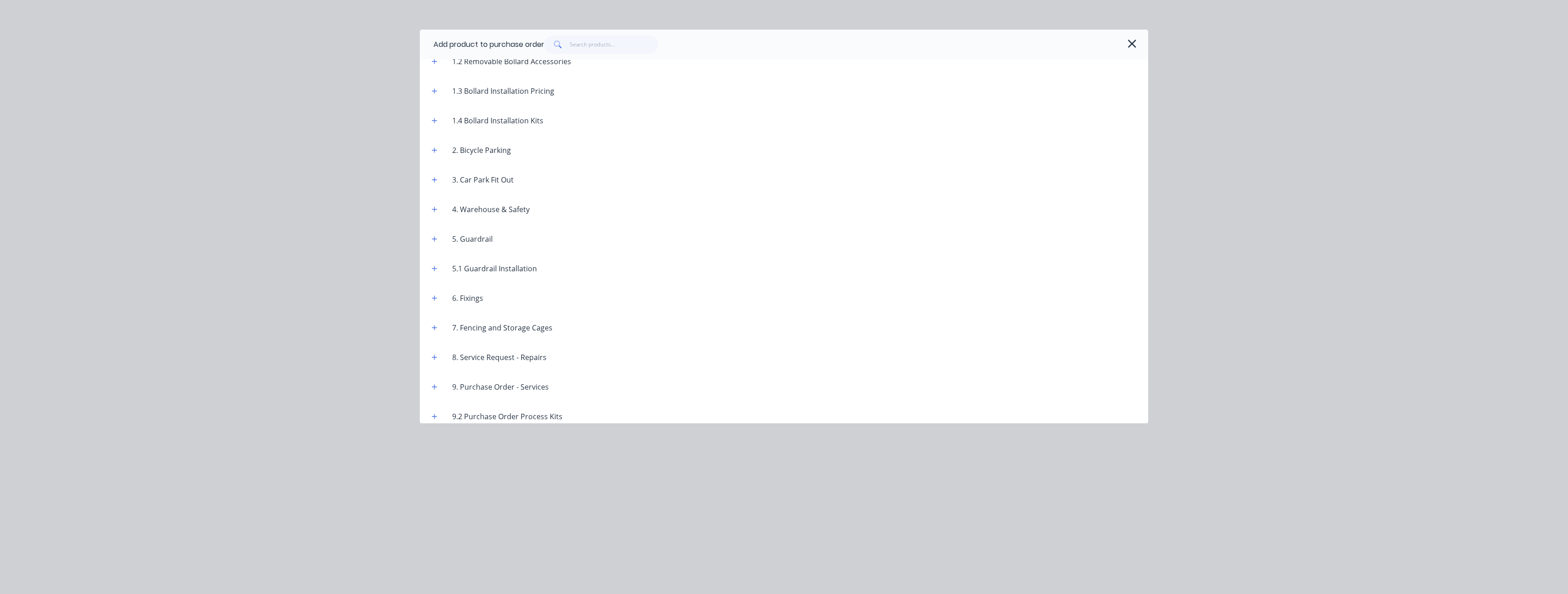
scroll to position [139, 0]
click at [434, 350] on icon "button" at bounding box center [435, 350] width 5 height 5
click at [435, 301] on icon "button" at bounding box center [434, 304] width 6 height 7
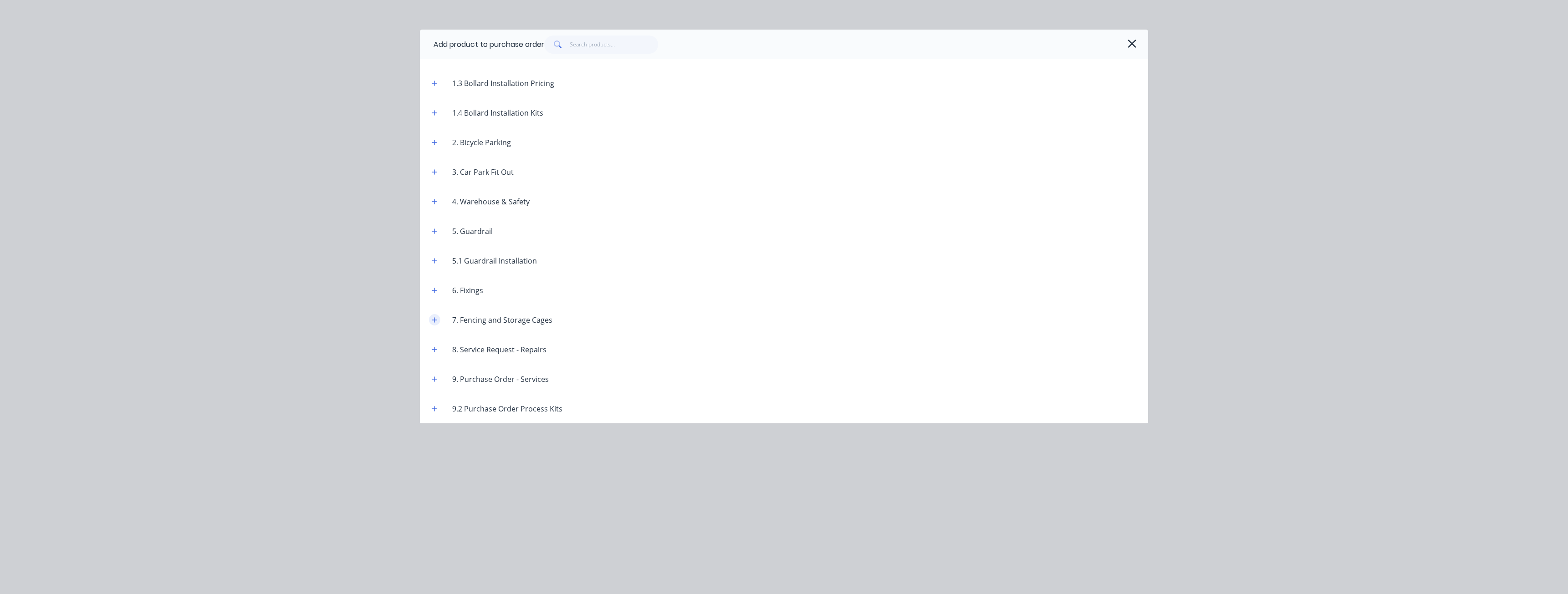
click at [435, 320] on icon "button" at bounding box center [434, 320] width 6 height 7
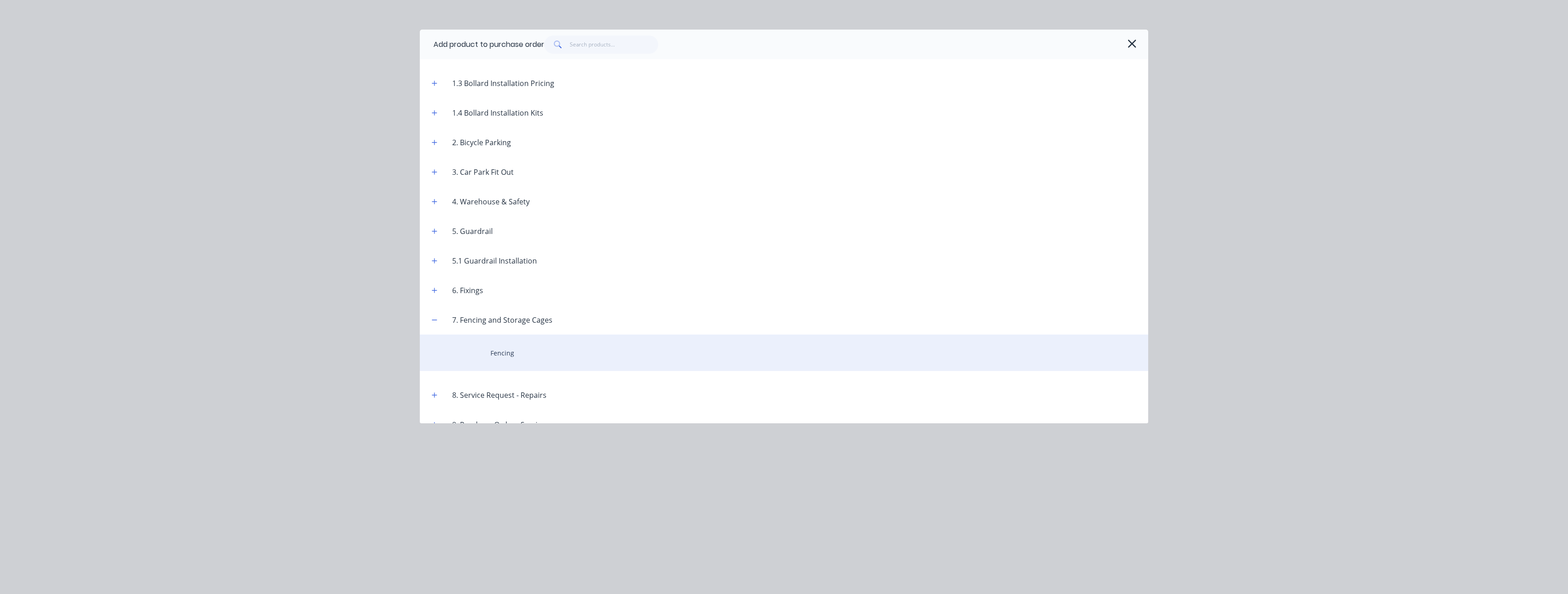
click at [506, 353] on div "Fencing" at bounding box center [784, 353] width 728 height 37
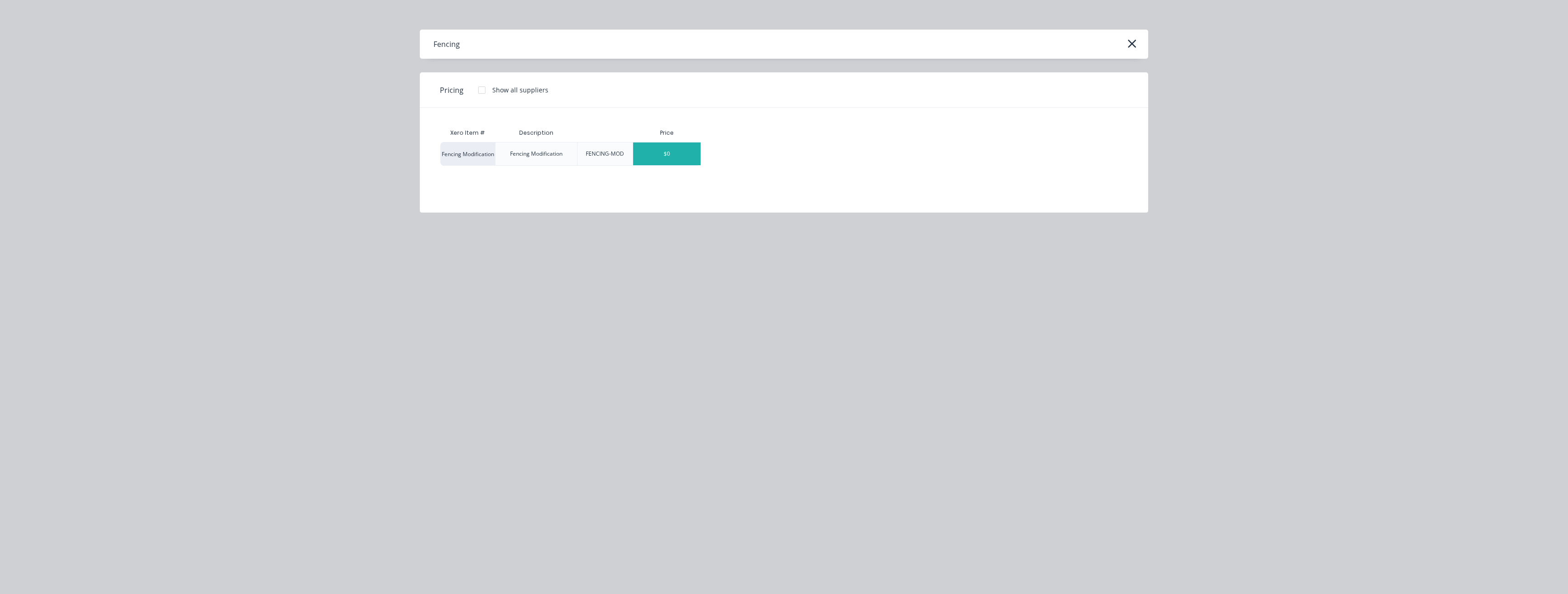
click at [670, 153] on div "$0" at bounding box center [666, 154] width 68 height 23
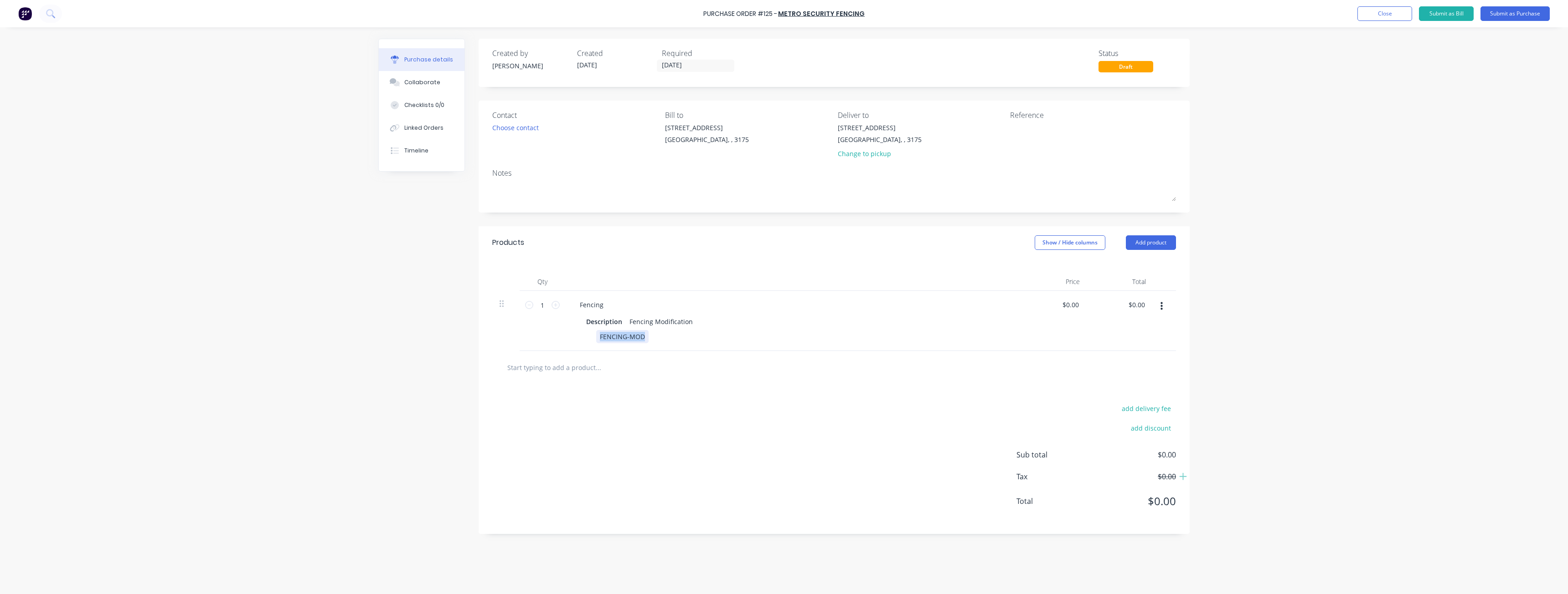
drag, startPoint x: 646, startPoint y: 336, endPoint x: 567, endPoint y: 338, distance: 79.0
click at [567, 338] on div "Fencing Description Fencing Modification FENCING-MOD" at bounding box center [793, 321] width 456 height 60
drag, startPoint x: 629, startPoint y: 336, endPoint x: 569, endPoint y: 336, distance: 60.0
click at [569, 336] on div "Fencing Description Fencing Modification Eric Dane" at bounding box center [793, 321] width 456 height 60
click at [603, 334] on div at bounding box center [603, 337] width 14 height 13
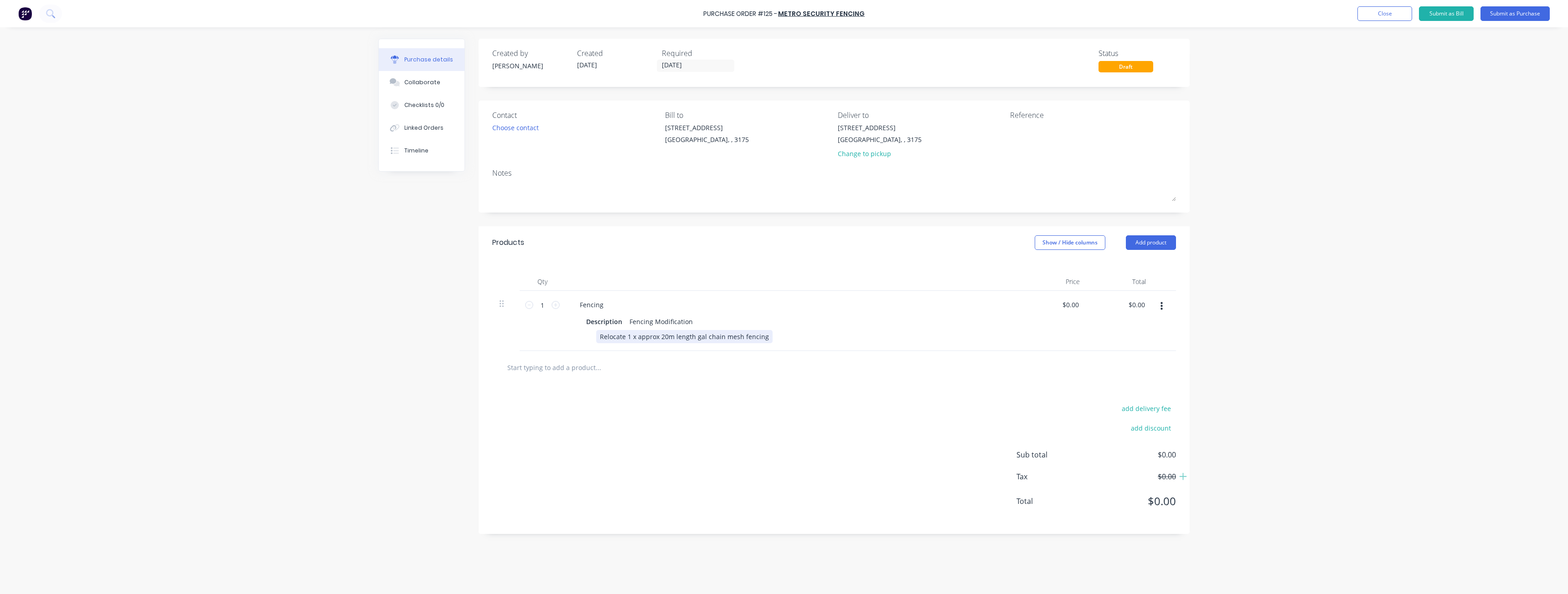
click at [694, 337] on div "Relocate 1 x approx 20m length gal chain mesh fencing" at bounding box center [684, 337] width 176 height 13
click at [791, 338] on div "Relocate 1 x approx 20m long x 6m high gal chain mesh fencing" at bounding box center [697, 337] width 202 height 13
click at [787, 388] on div "add delivery fee add discount Sub total $0.00 Tax $0.00 Total $0.00" at bounding box center [834, 460] width 711 height 150
click at [1071, 307] on input "0.00" at bounding box center [1071, 305] width 17 height 13
click at [1074, 306] on input "0.00" at bounding box center [1071, 305] width 17 height 13
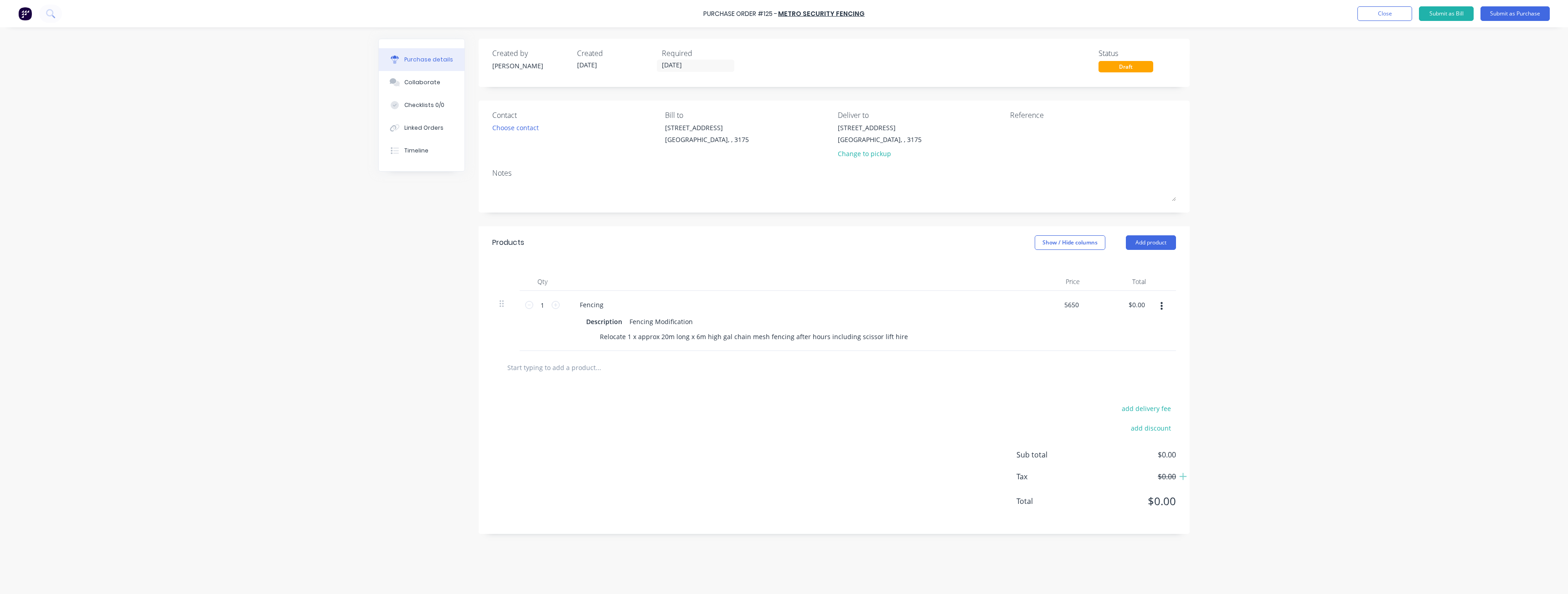
type input "$5,650.00"
click at [1036, 312] on div "$5,650.00 5650" at bounding box center [1053, 321] width 66 height 60
click at [659, 337] on div "Relocate 1 x approx 20m long x 6m high gal chain mesh fencing after hours inclu…" at bounding box center [753, 337] width 316 height 13
click at [506, 125] on div "Choose contact" at bounding box center [515, 128] width 46 height 10
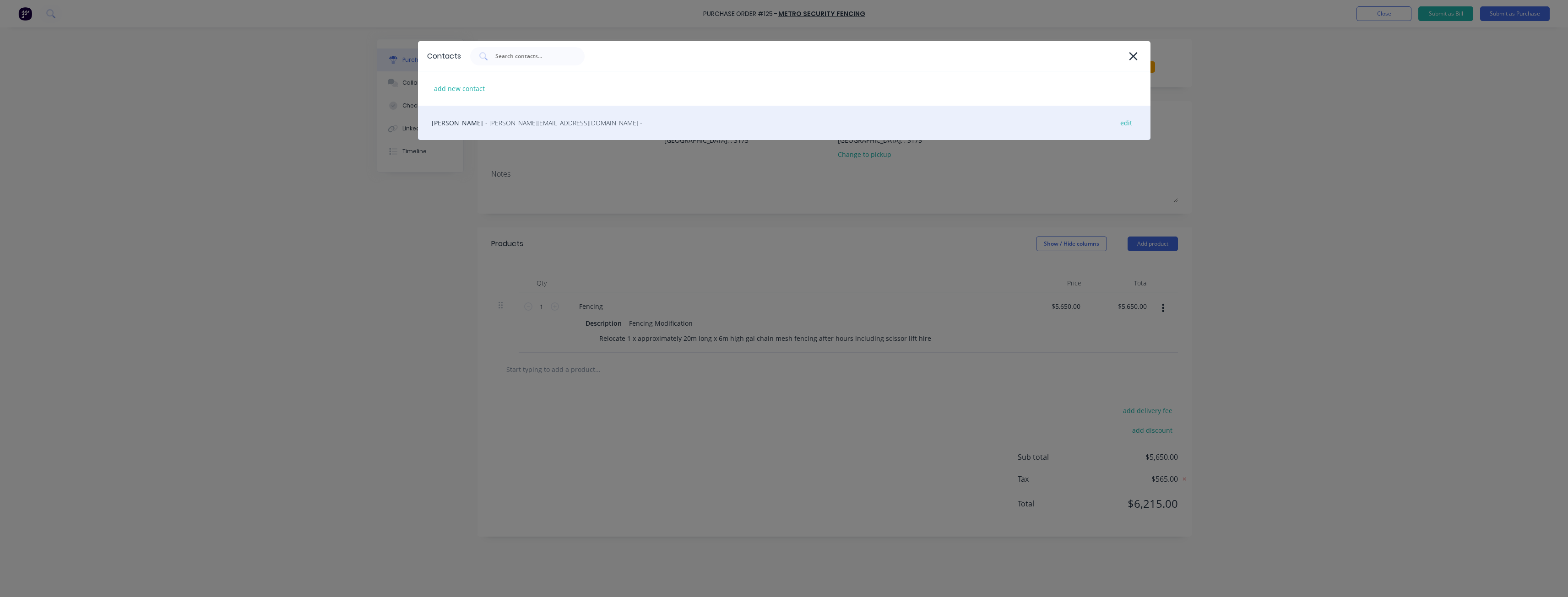
click at [508, 120] on span "- craig@metrosecurityfencing.com.au -" at bounding box center [564, 123] width 157 height 10
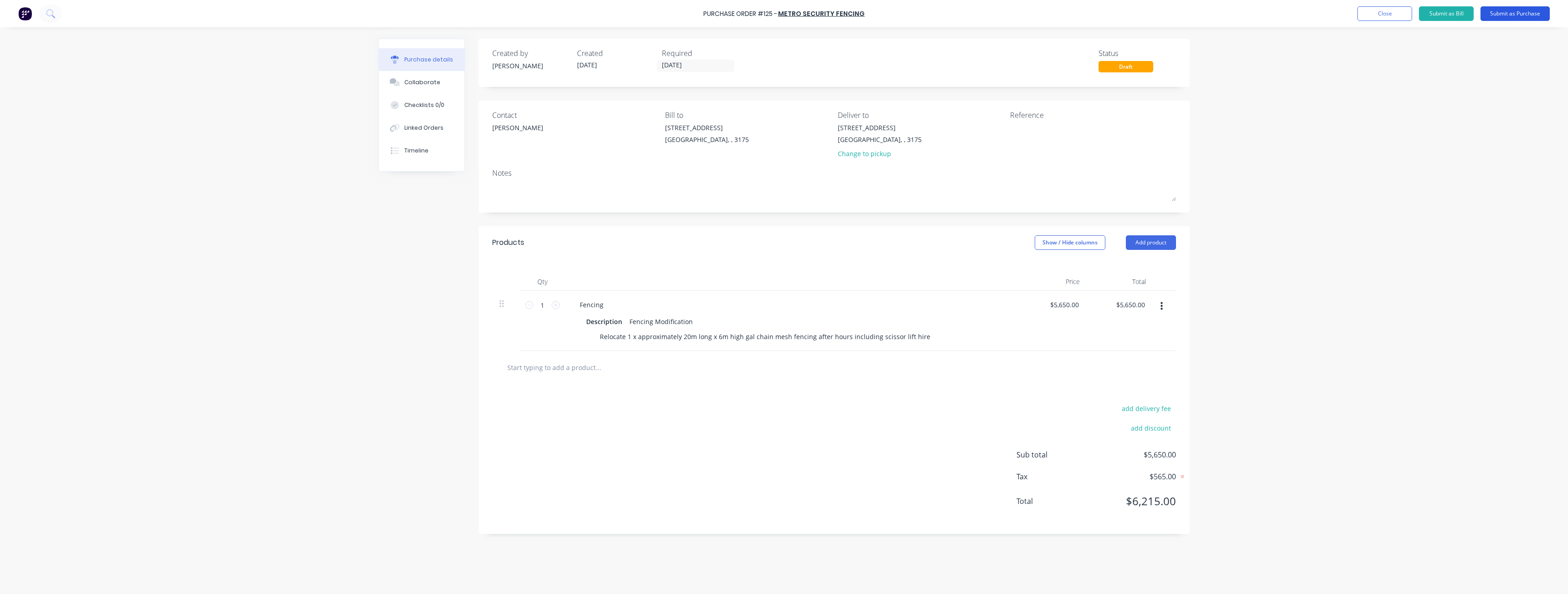
click at [1508, 12] on button "Submit as Purchase" at bounding box center [1514, 14] width 69 height 15
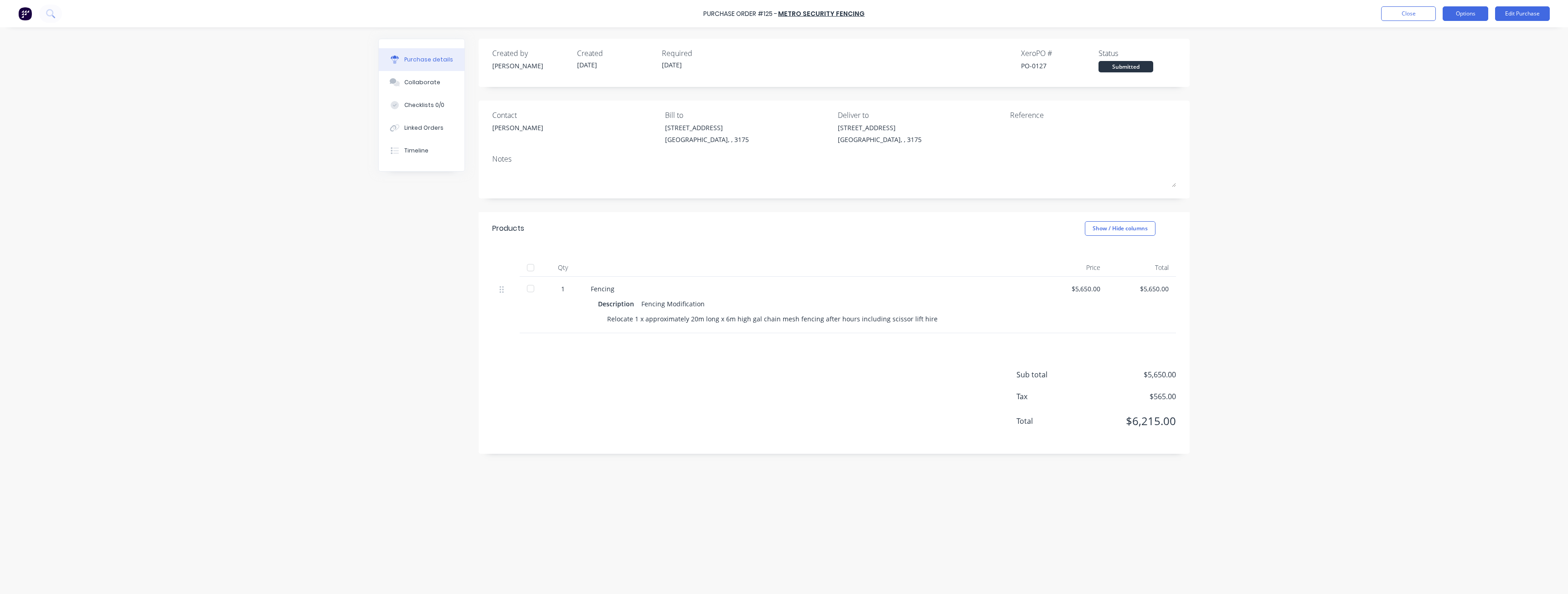
click at [1452, 15] on button "Options" at bounding box center [1465, 14] width 46 height 15
click at [1425, 36] on div "Print / Email" at bounding box center [1445, 37] width 70 height 13
click at [1422, 55] on div "With pricing" at bounding box center [1445, 55] width 70 height 13
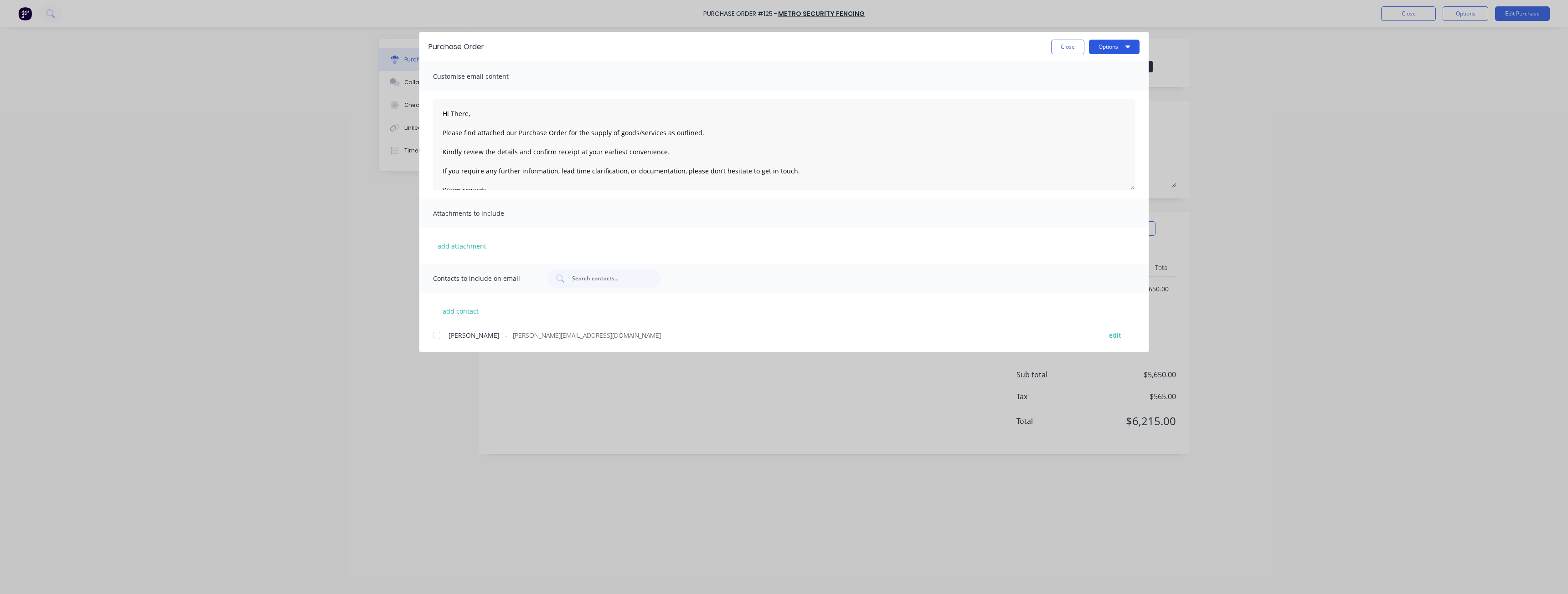
click at [1112, 47] on button "Options" at bounding box center [1114, 47] width 51 height 15
click at [1071, 67] on div "Preview" at bounding box center [1096, 70] width 70 height 13
click at [435, 334] on div at bounding box center [436, 336] width 18 height 18
click at [1106, 45] on button "Options" at bounding box center [1114, 47] width 51 height 15
click at [1070, 103] on div "Email" at bounding box center [1096, 106] width 70 height 13
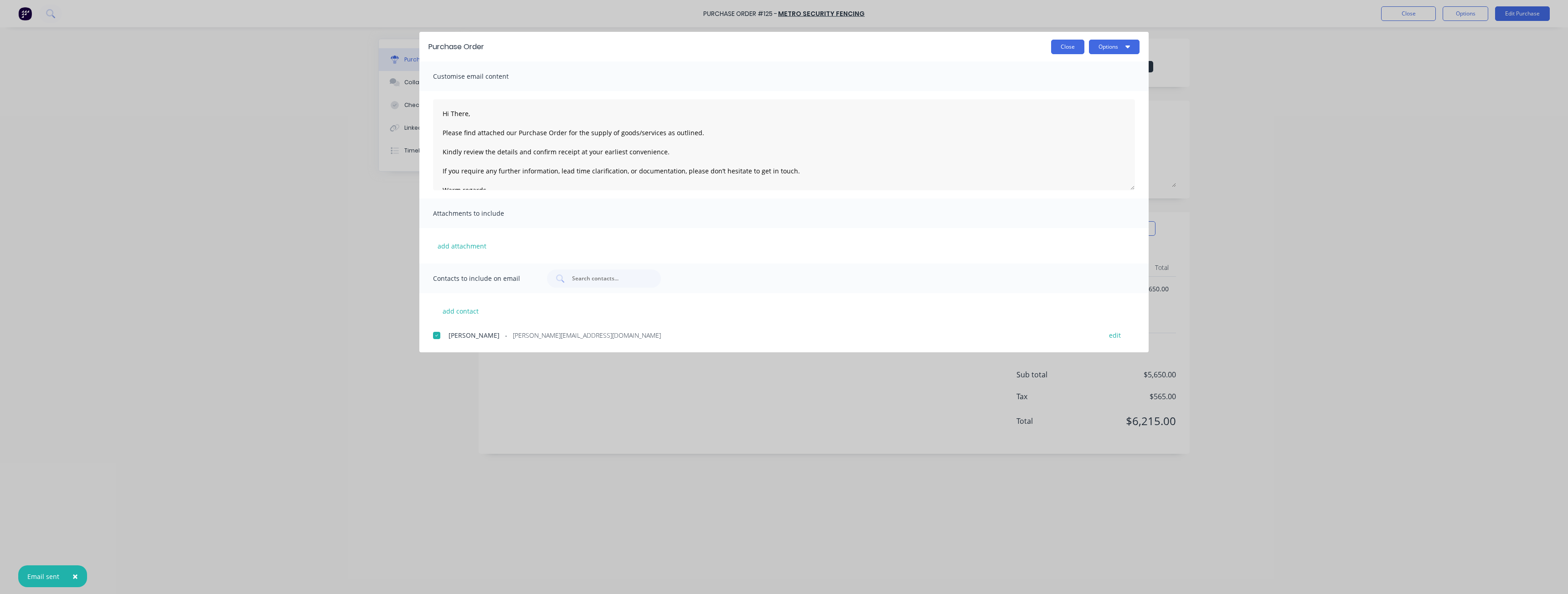
click at [1071, 44] on button "Close" at bounding box center [1067, 47] width 33 height 15
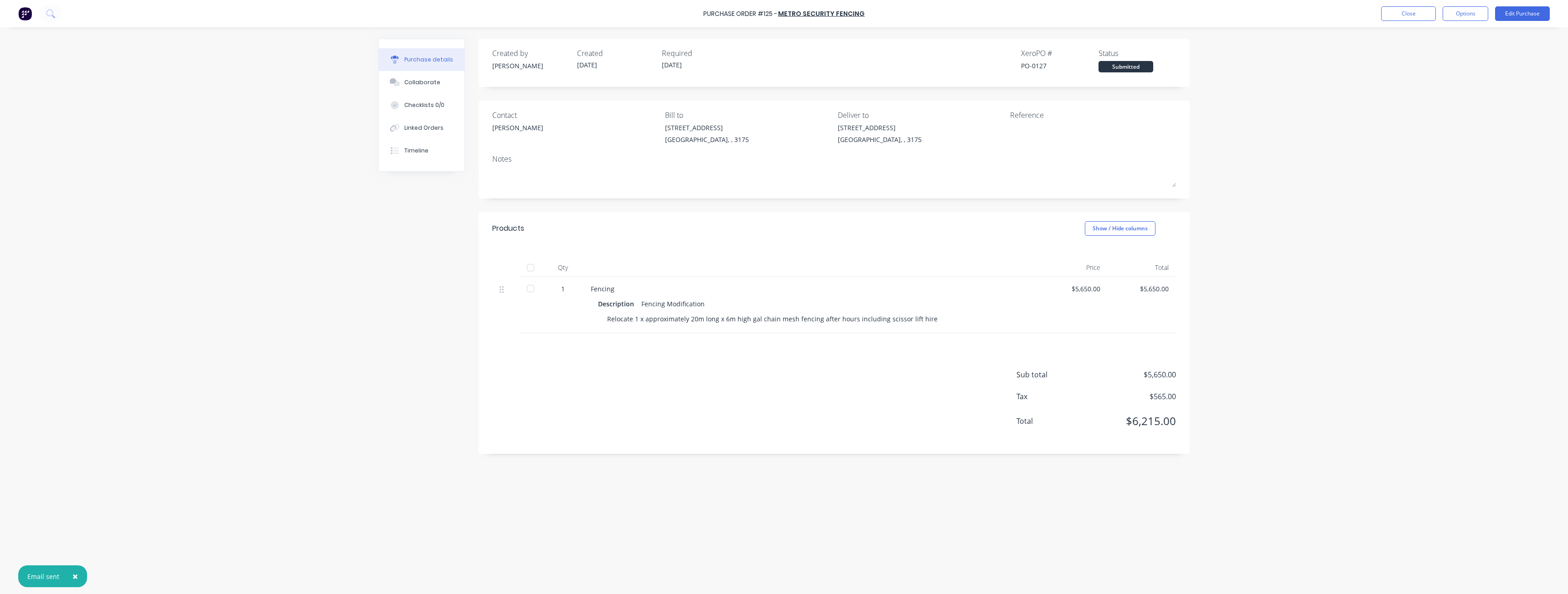
click at [349, 254] on div "× Email sent Purchase Order #125 - Metro Security Fencing Close Options Edit Pu…" at bounding box center [784, 297] width 1568 height 594
click at [366, 295] on div "Purchase Order #125 - Metro Security Fencing Close Options Edit Purchase Purcha…" at bounding box center [784, 297] width 1568 height 594
click at [1402, 12] on button "Close" at bounding box center [1407, 14] width 55 height 15
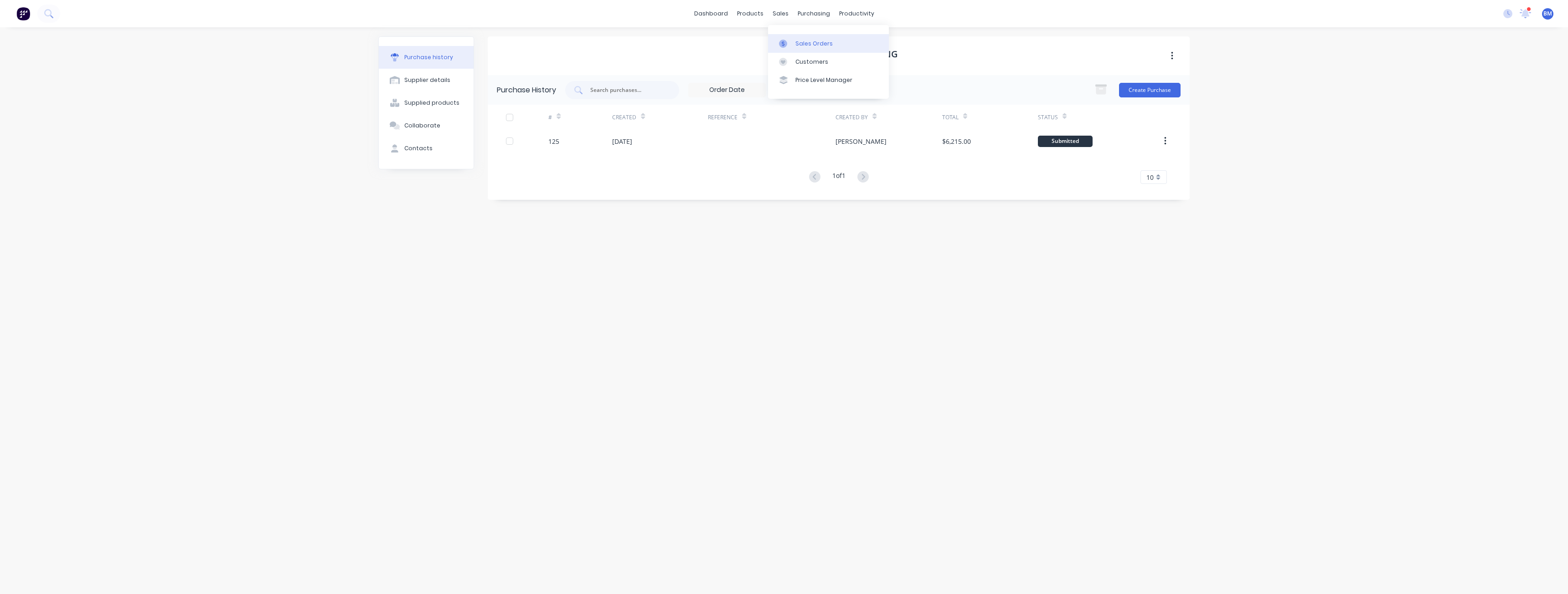
click at [802, 40] on div "Sales Orders" at bounding box center [814, 44] width 38 height 8
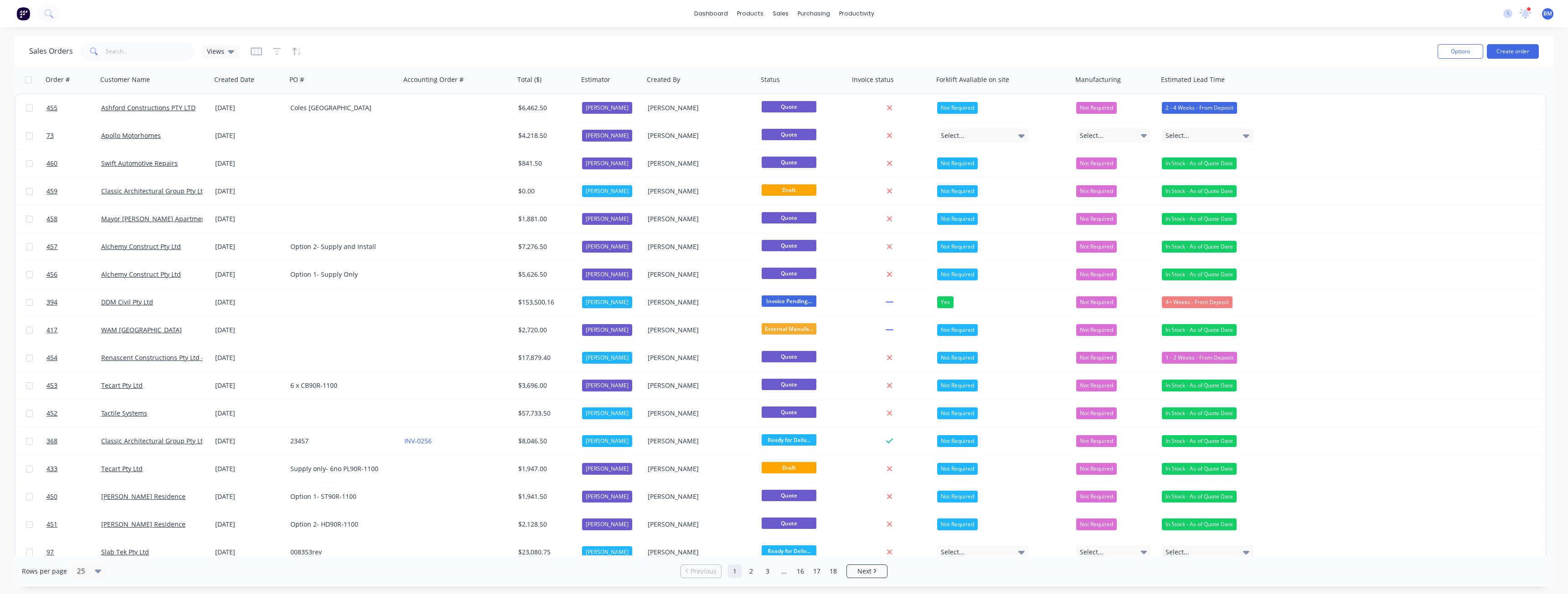
drag, startPoint x: 762, startPoint y: 2, endPoint x: 511, endPoint y: 42, distance: 254.2
click at [528, 42] on div "Sales Orders Views" at bounding box center [730, 51] width 1401 height 22
click at [141, 49] on input "text" at bounding box center [150, 51] width 89 height 18
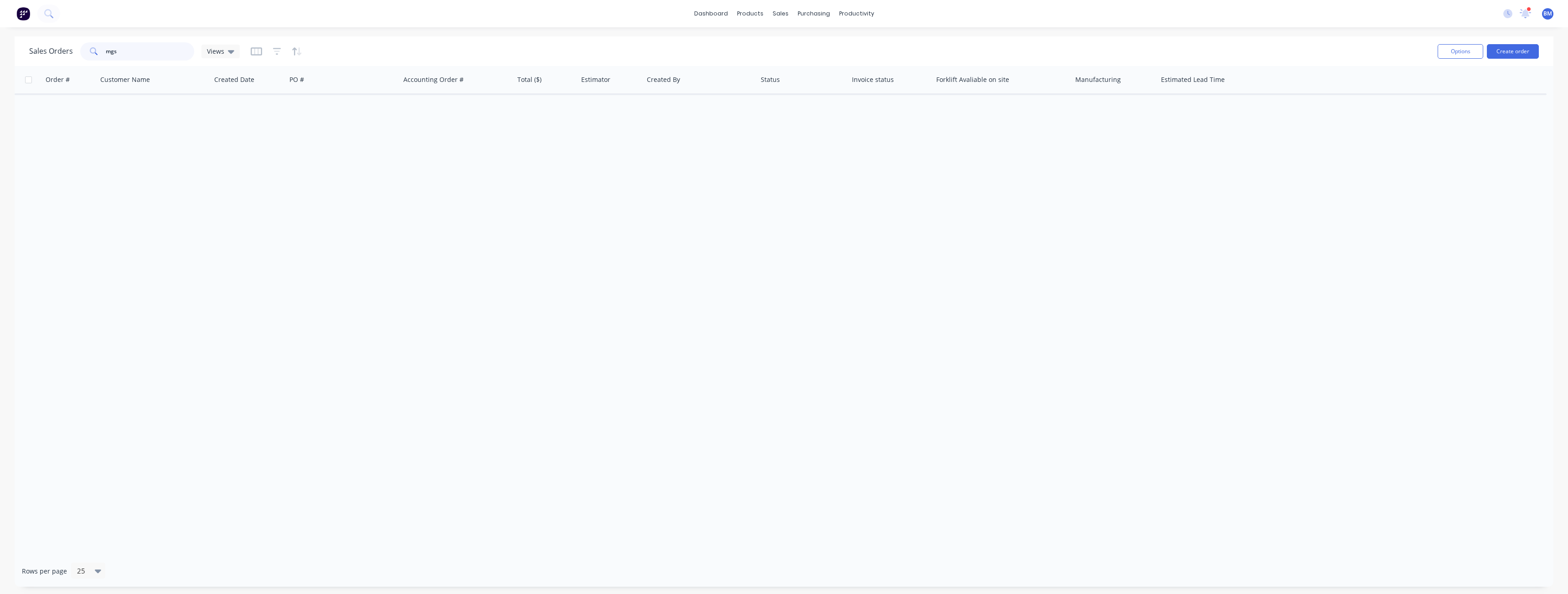
type input "mgs"
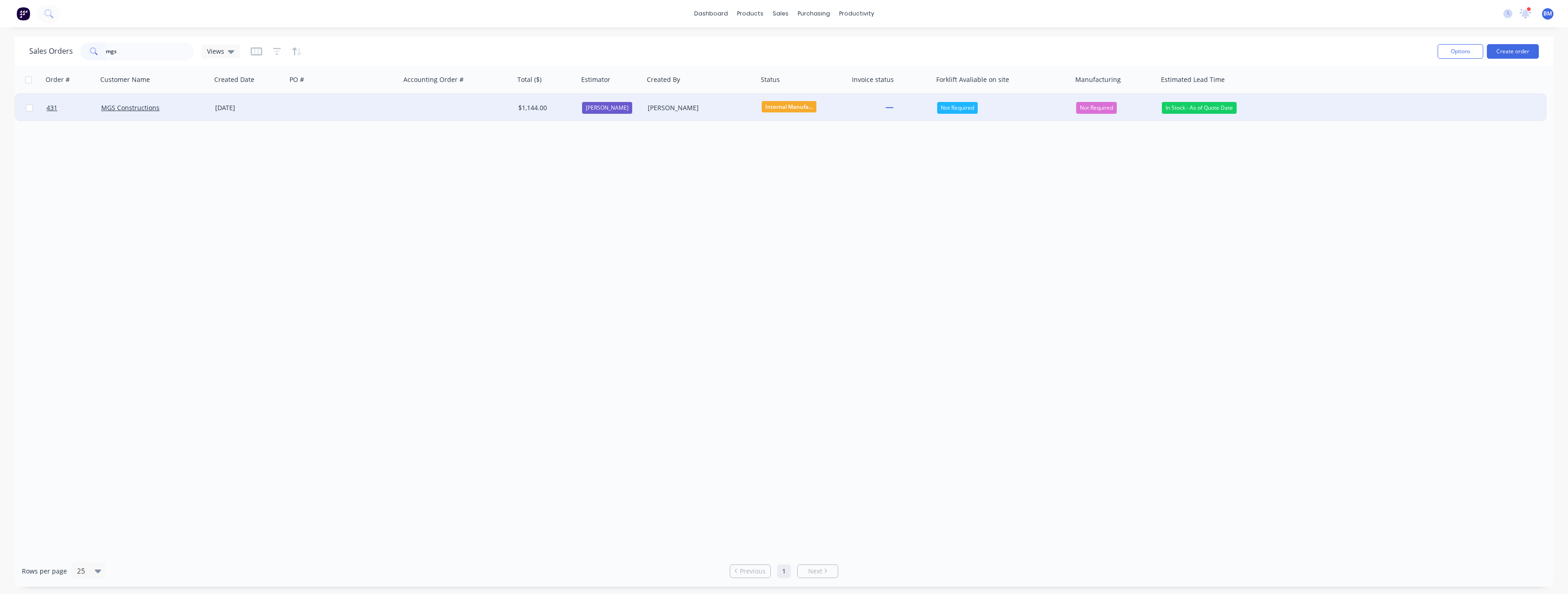
click at [362, 108] on div at bounding box center [344, 108] width 114 height 28
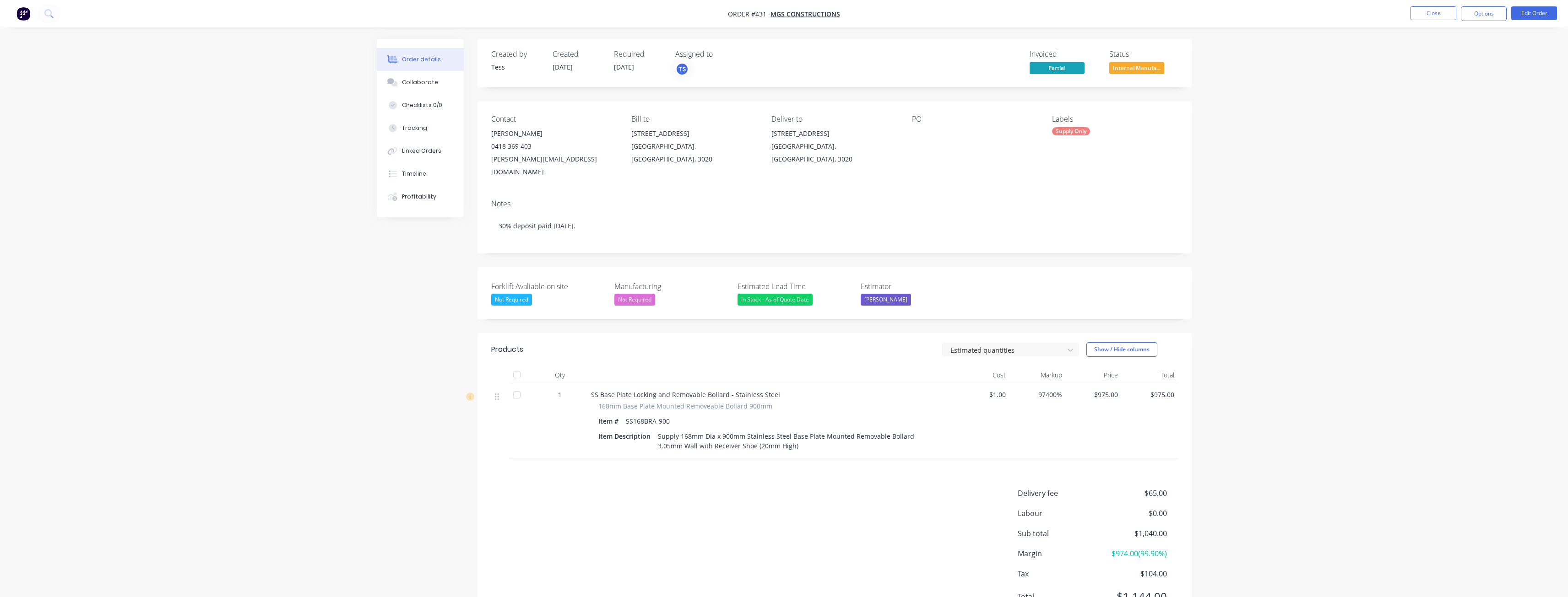
click at [374, 451] on div "Order details Collaborate Checklists 0/0 Tracking Linked Orders Timeline Profit…" at bounding box center [784, 341] width 833 height 603
click at [270, 138] on div "Order details Collaborate Checklists 0/0 Tracking Linked Orders Timeline Profit…" at bounding box center [784, 321] width 1568 height 642
click at [565, 390] on div "1" at bounding box center [560, 395] width 48 height 10
click at [248, 159] on div "Order details Collaborate Checklists 0/0 Tracking Linked Orders Timeline Profit…" at bounding box center [784, 321] width 1568 height 642
click at [22, 14] on img "button" at bounding box center [23, 13] width 14 height 14
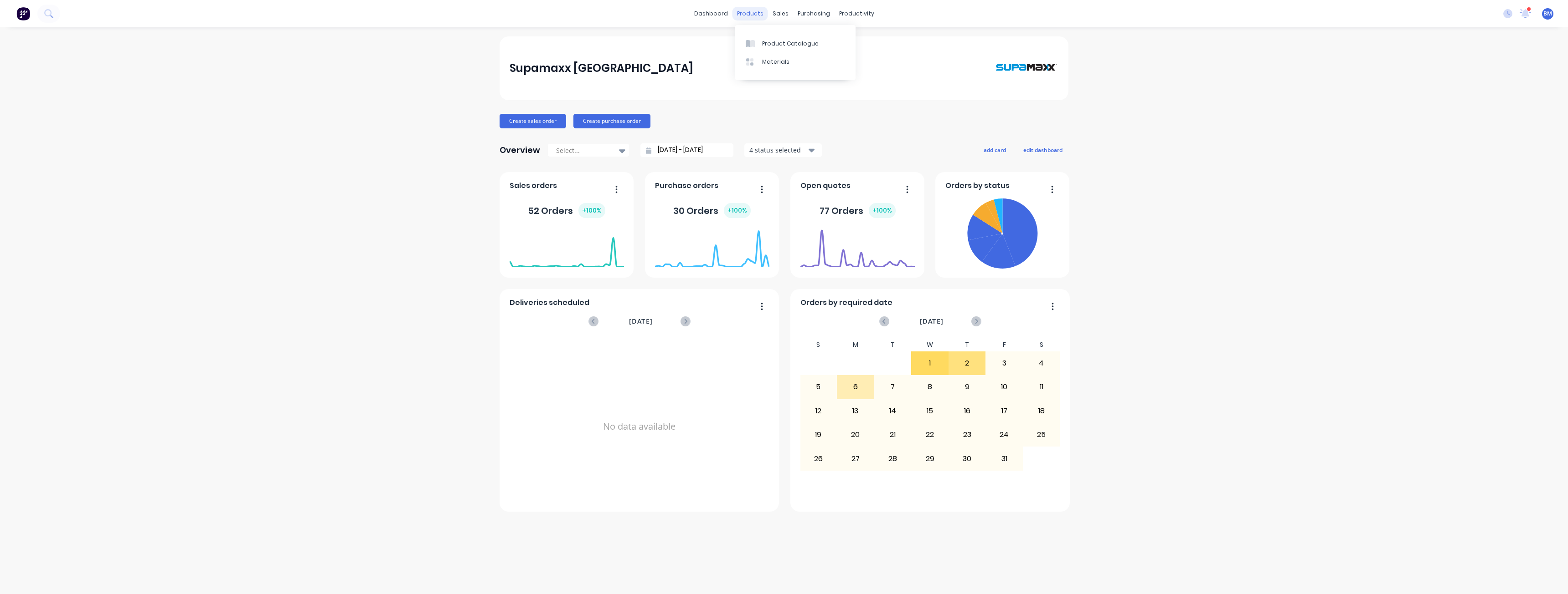
click at [755, 13] on div "products" at bounding box center [750, 13] width 36 height 14
click at [784, 41] on div "Product Catalogue" at bounding box center [789, 44] width 56 height 8
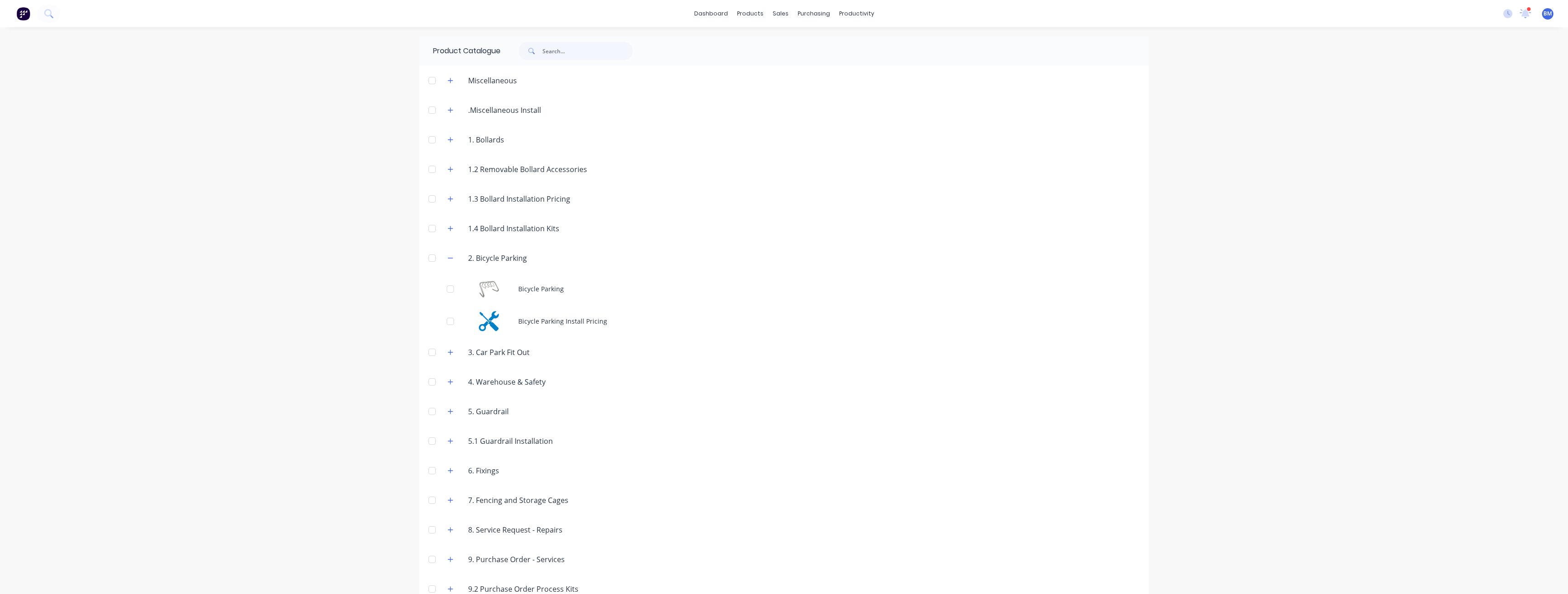
click at [292, 265] on div "dashboard products sales purchasing productivity dashboard products Product Cat…" at bounding box center [784, 297] width 1568 height 594
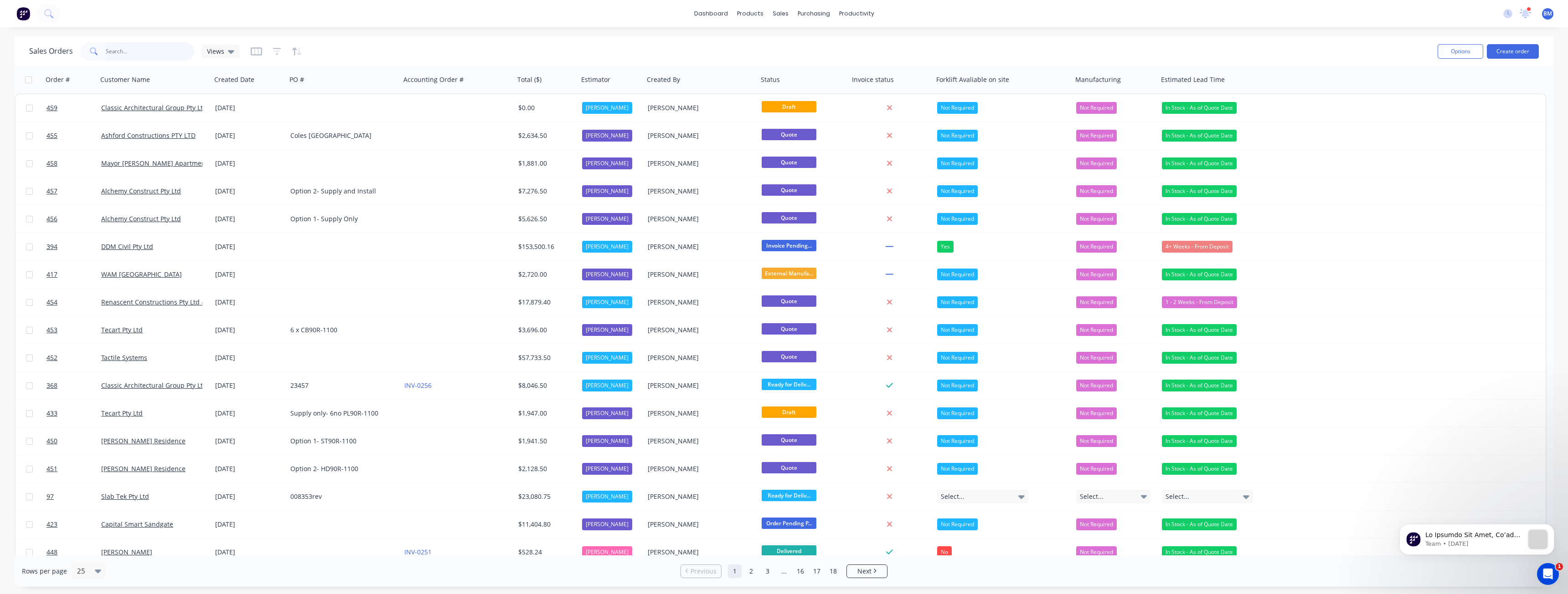
click at [134, 51] on input "text" at bounding box center [150, 51] width 89 height 18
type input "ddm"
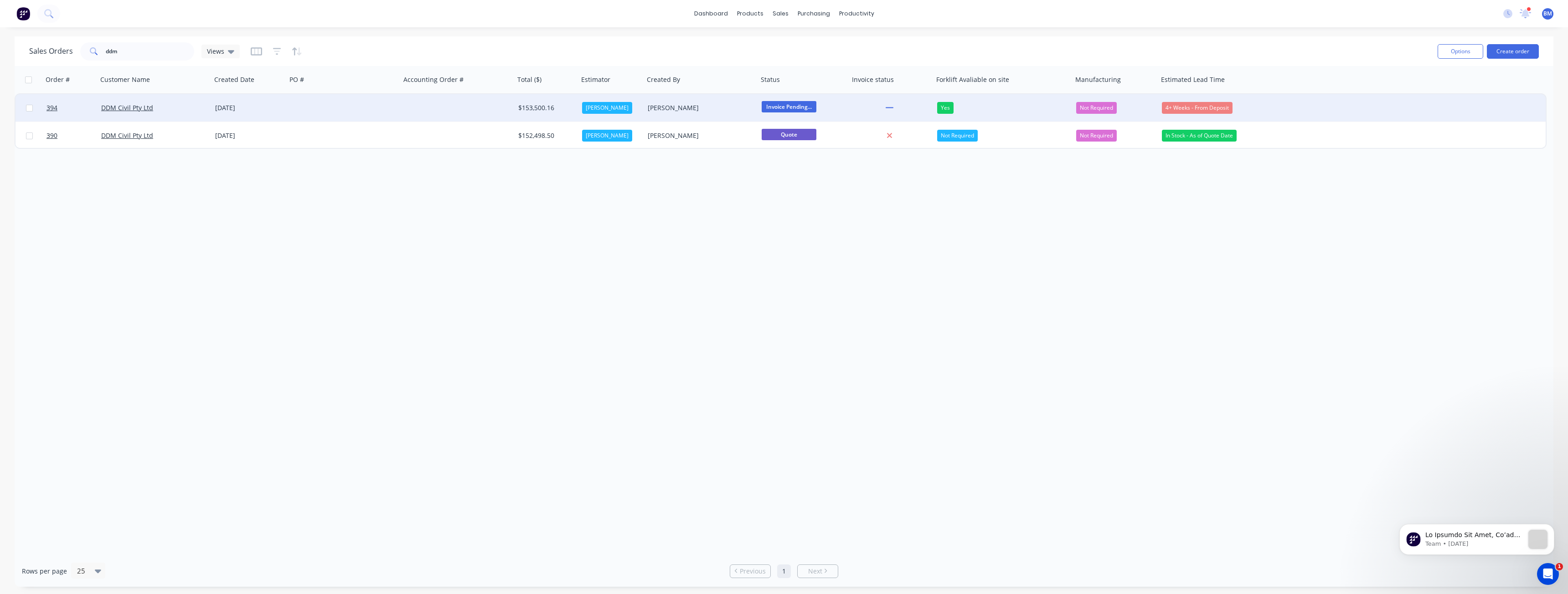
click at [402, 104] on div at bounding box center [457, 108] width 114 height 28
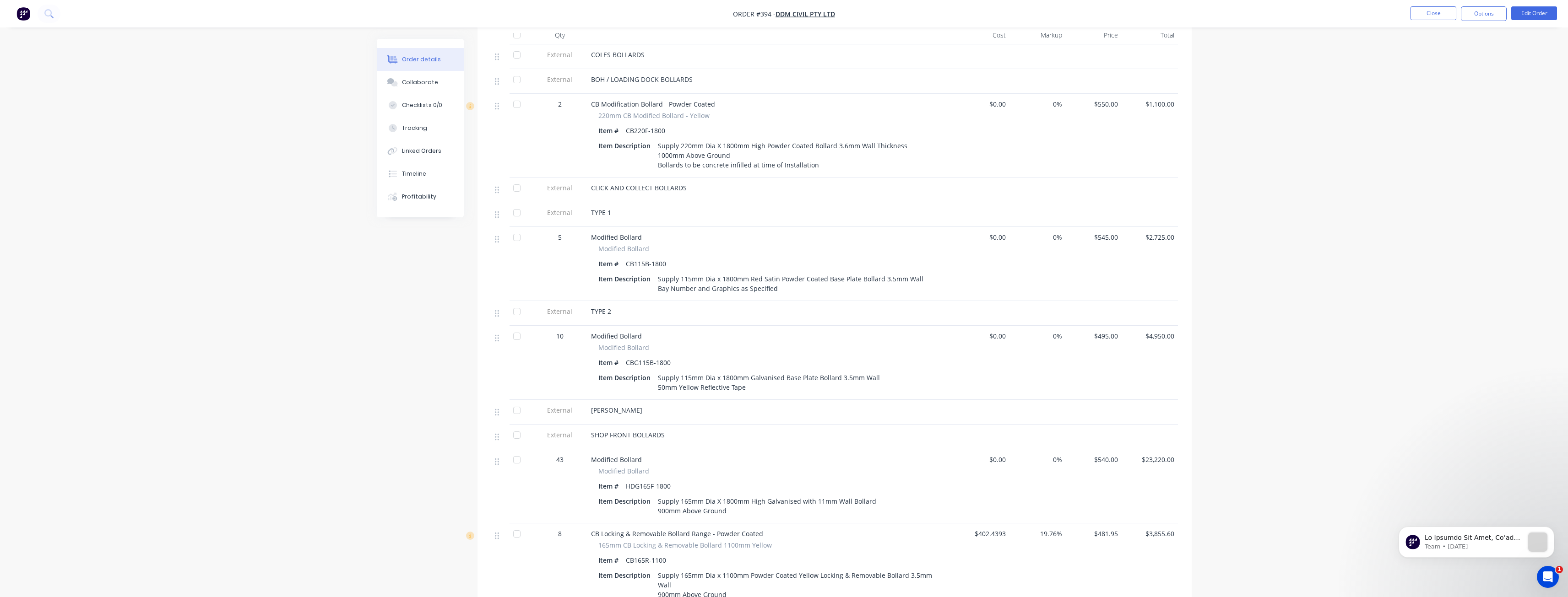
scroll to position [228, 0]
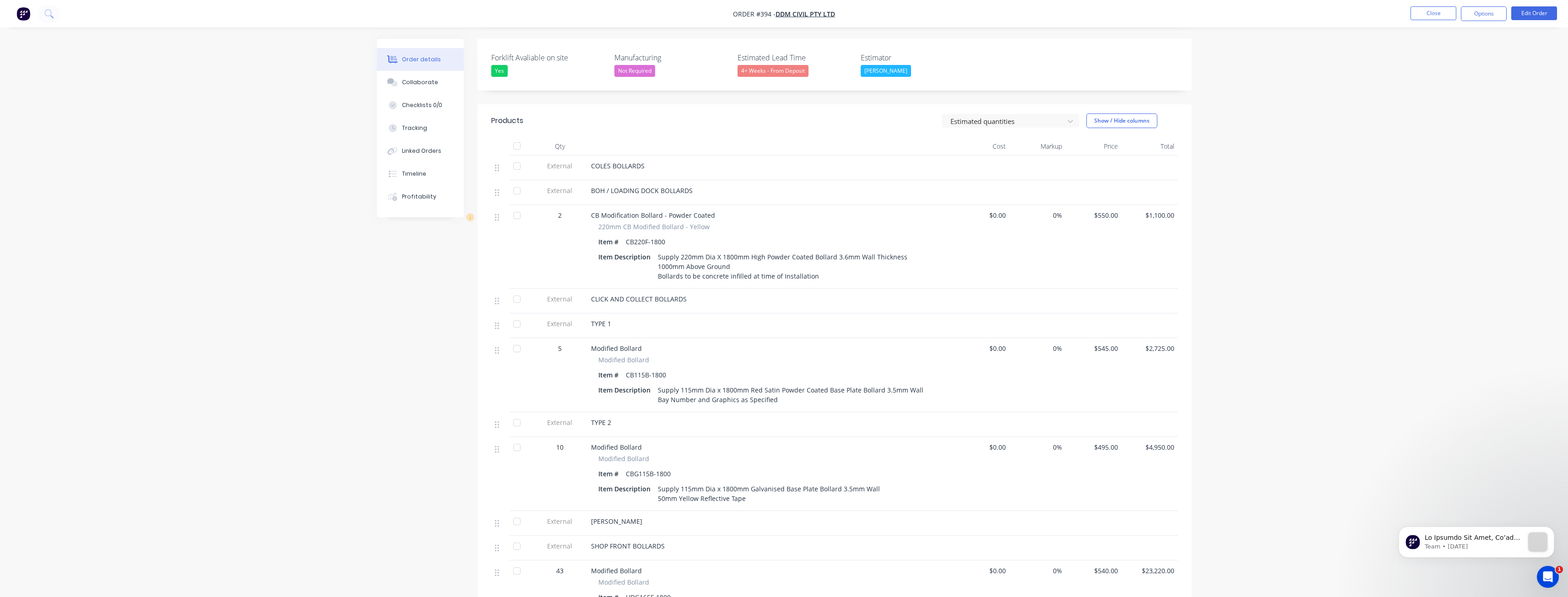
drag, startPoint x: 338, startPoint y: 379, endPoint x: 329, endPoint y: 333, distance: 46.9
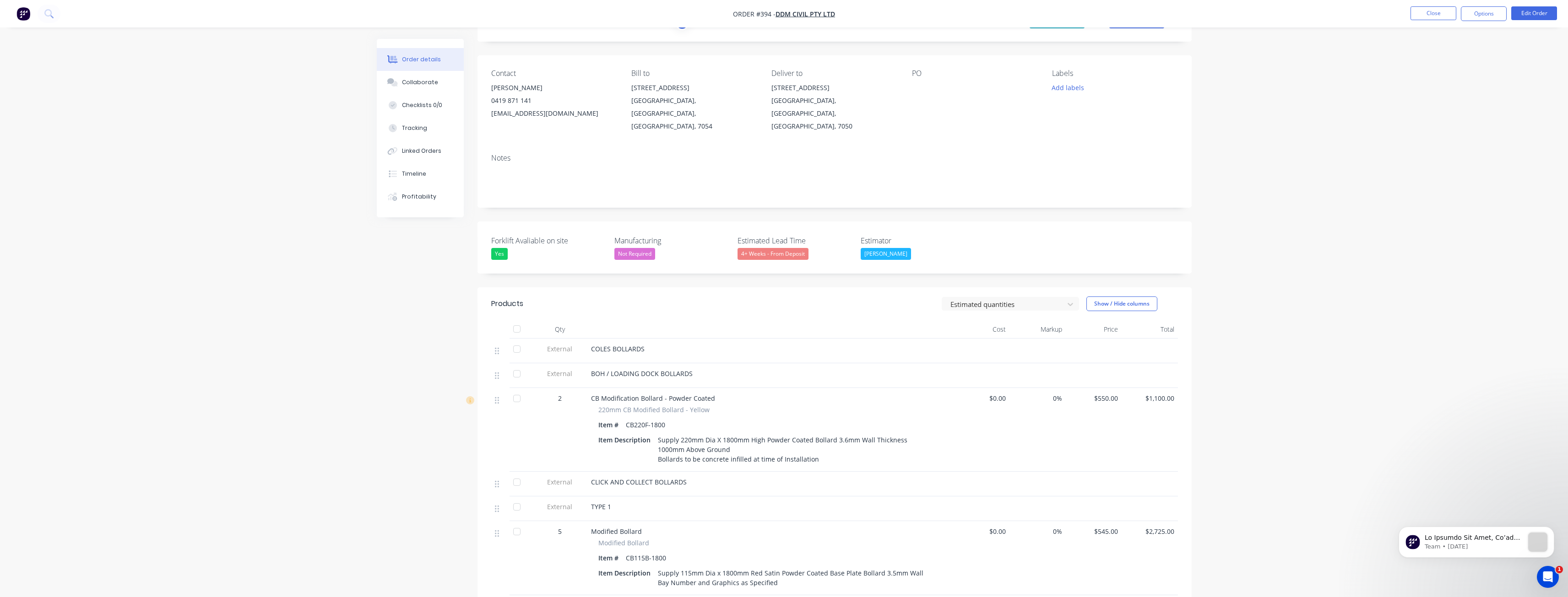
scroll to position [0, 0]
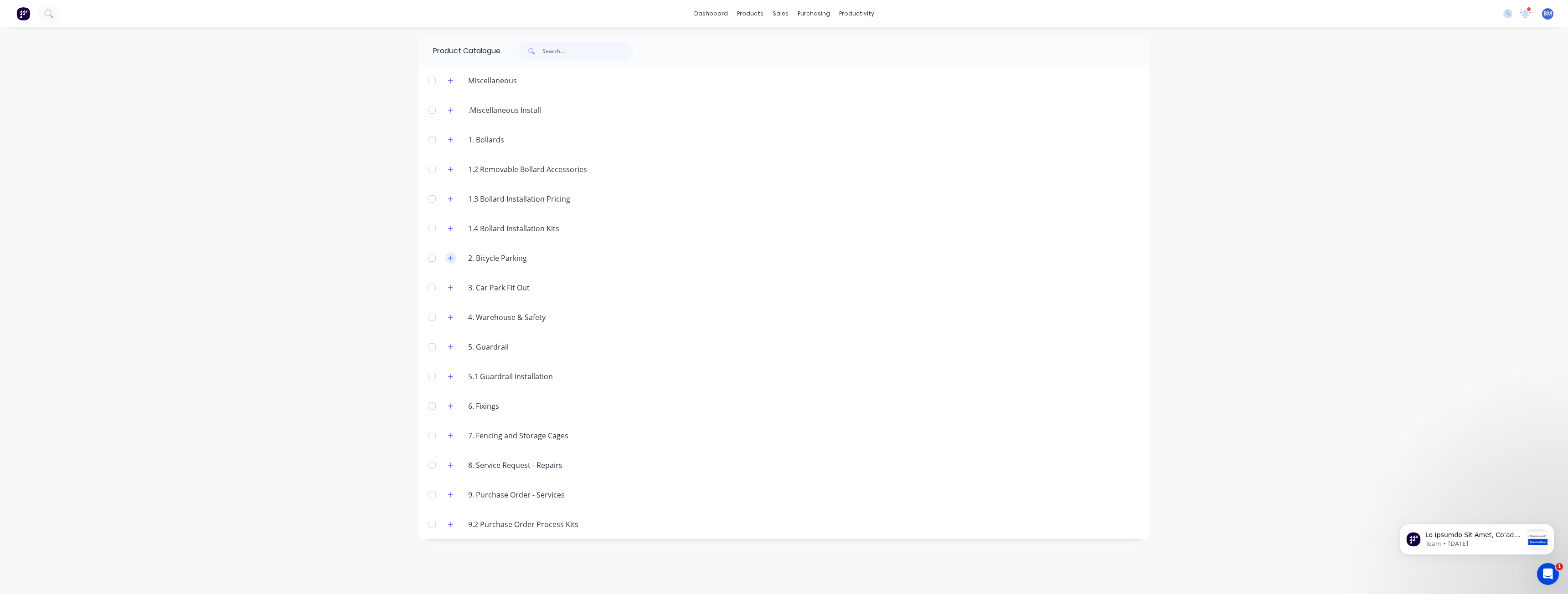
click at [450, 257] on icon "button" at bounding box center [450, 258] width 5 height 5
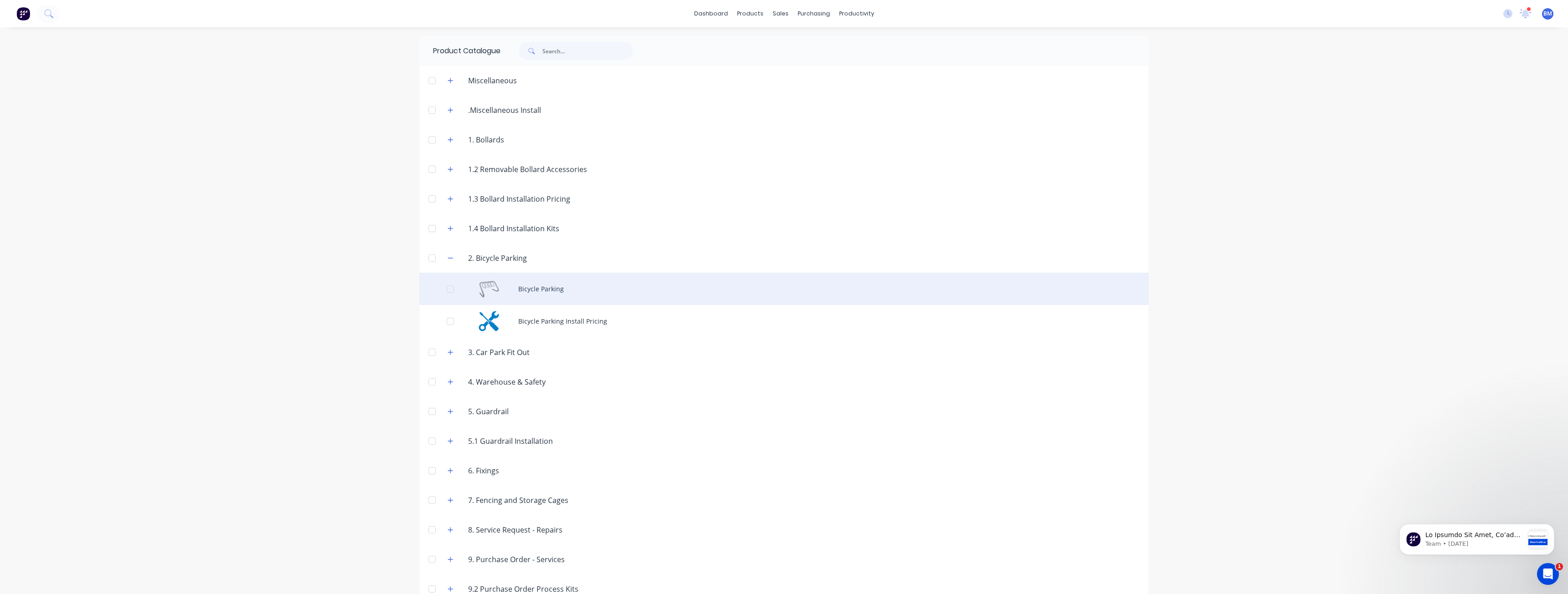
click at [547, 284] on div "Bicycle Parking" at bounding box center [784, 289] width 729 height 33
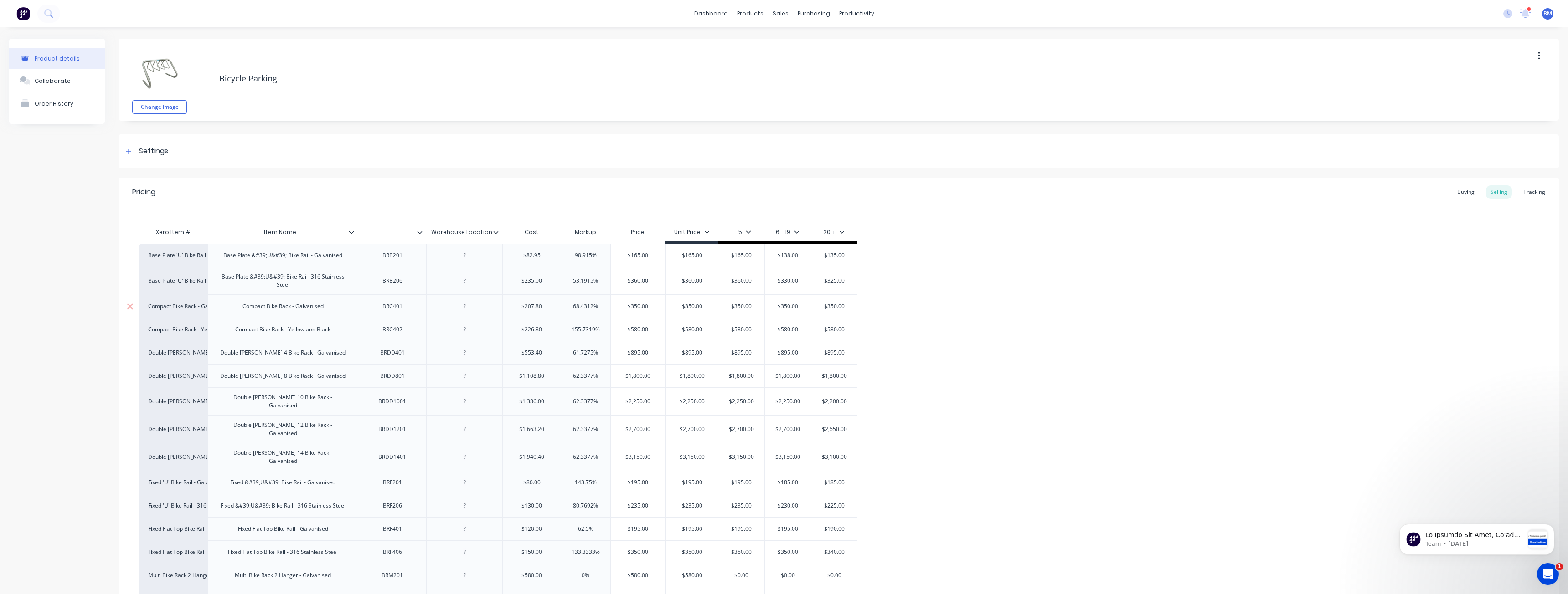
type textarea "x"
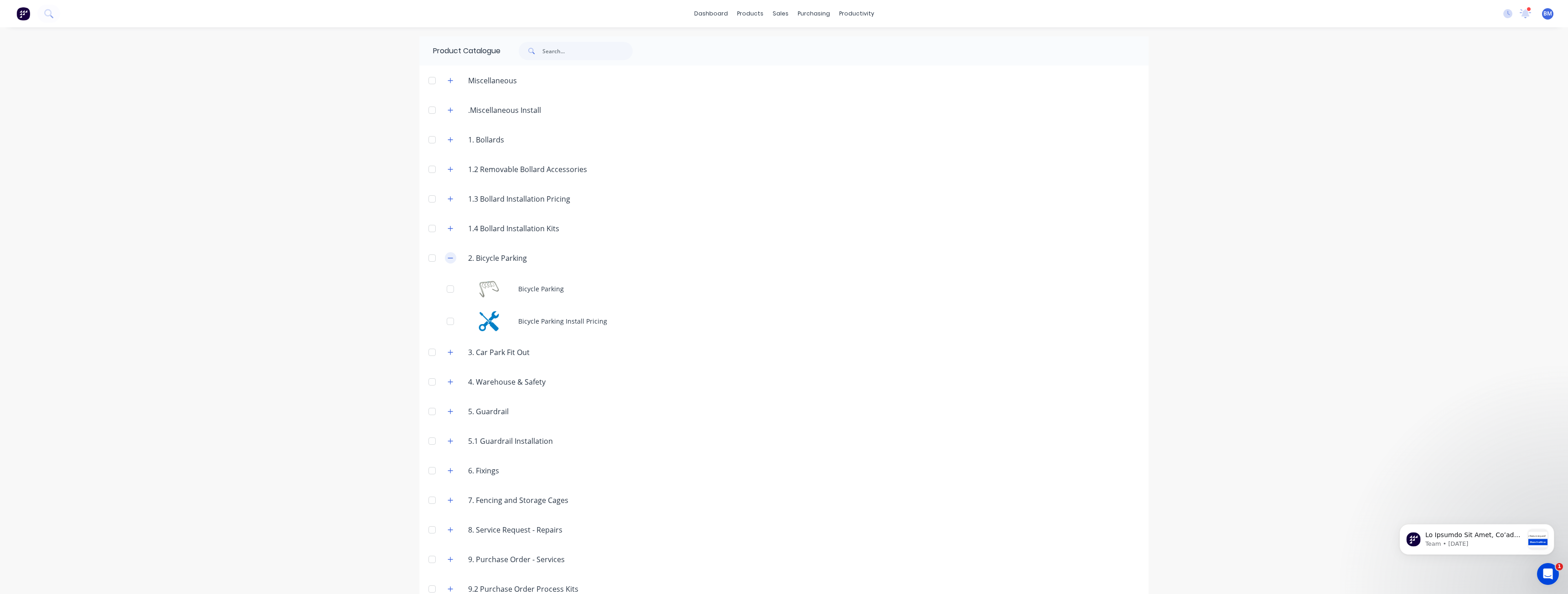
drag, startPoint x: 448, startPoint y: 260, endPoint x: 446, endPoint y: 254, distance: 6.3
click at [448, 260] on icon "button" at bounding box center [450, 258] width 6 height 7
click at [553, 55] on input "text" at bounding box center [587, 51] width 91 height 18
type input "B"
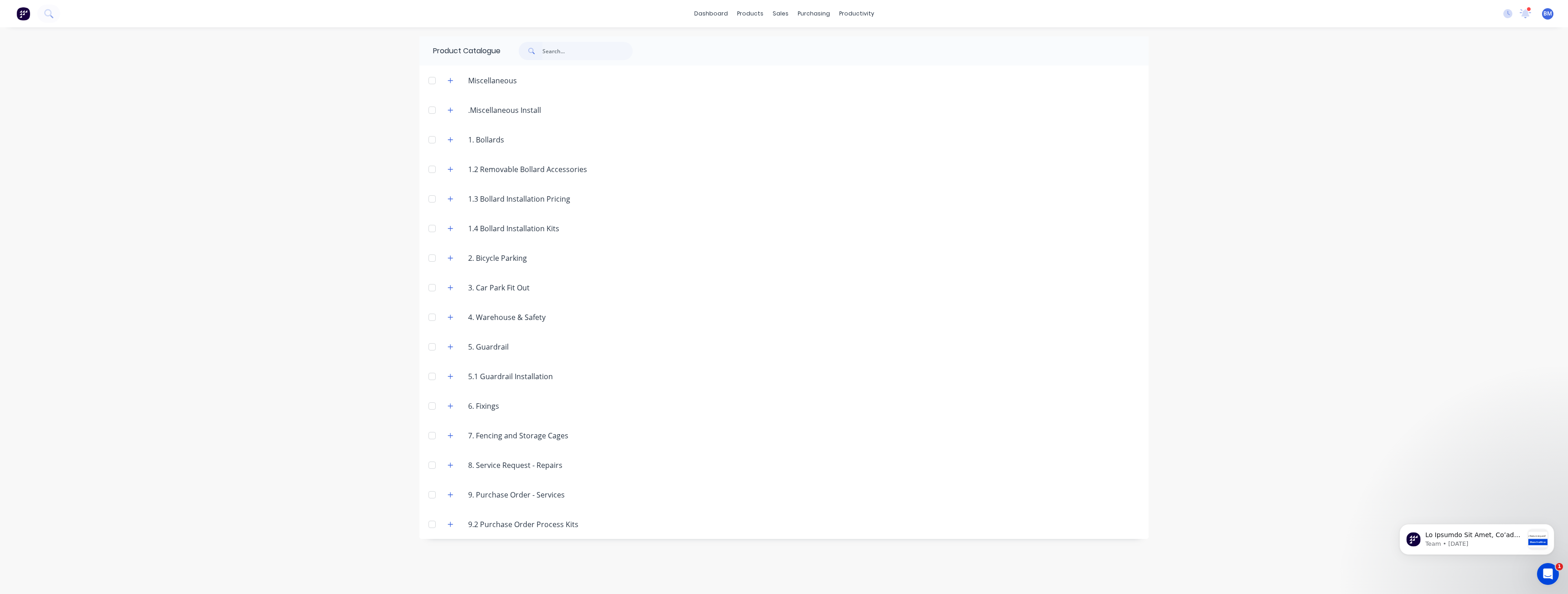
click at [357, 169] on div "dashboard products sales purchasing productivity dashboard products Product Cat…" at bounding box center [784, 297] width 1568 height 594
